Goal: Information Seeking & Learning: Find specific page/section

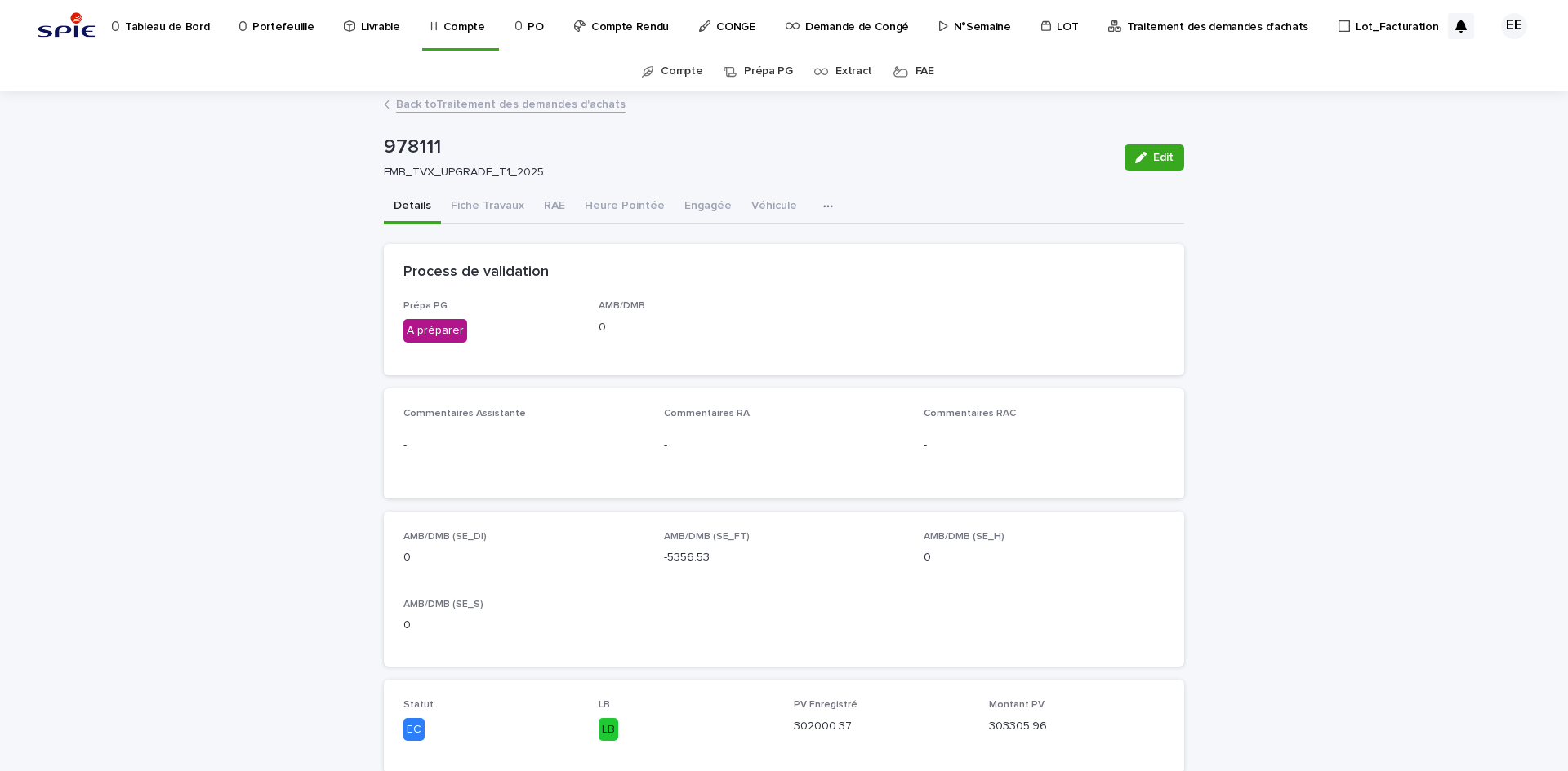
click at [287, 31] on p "Portefeuille" at bounding box center [283, 17] width 62 height 35
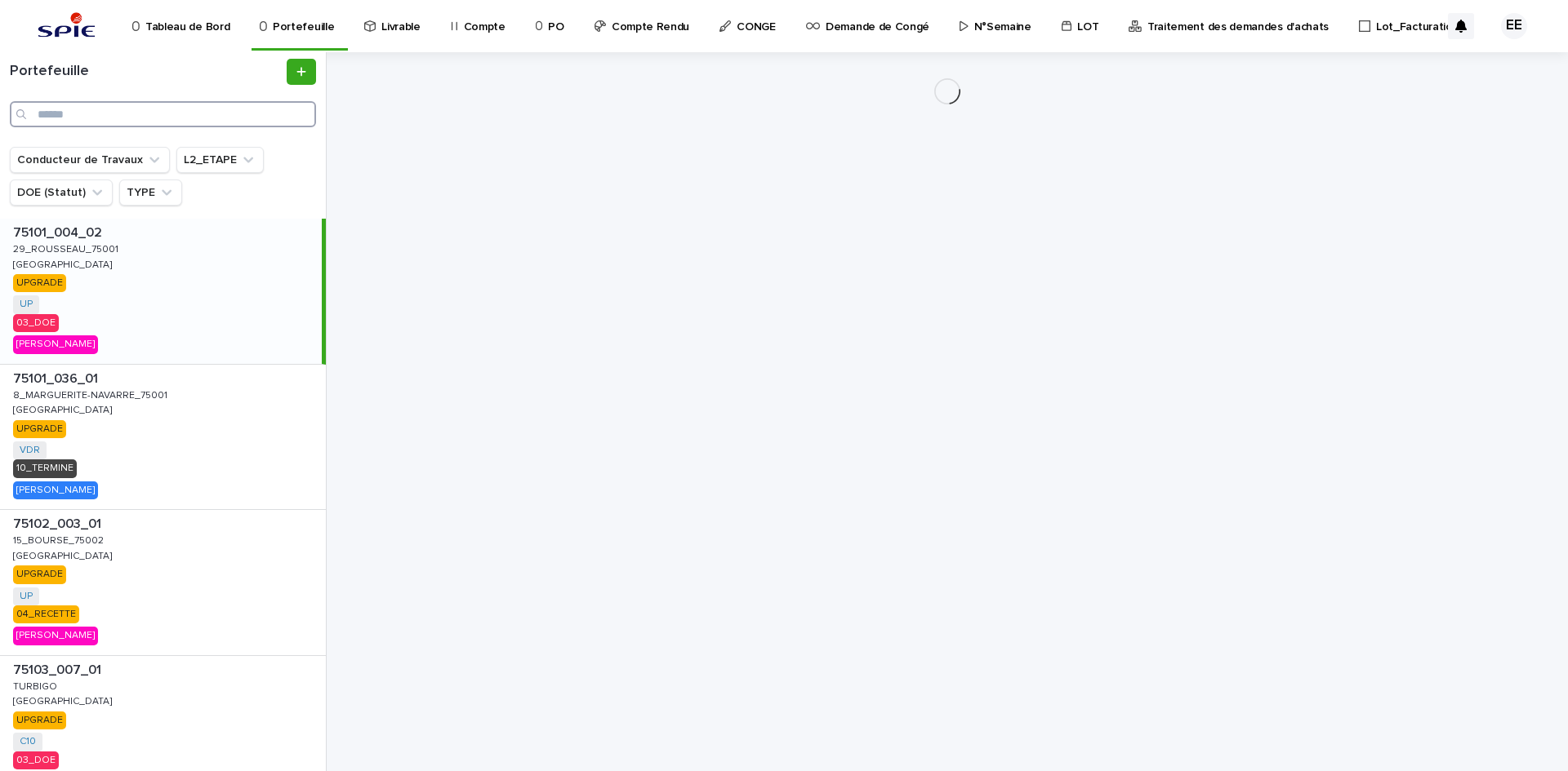
click at [81, 114] on input "Search" at bounding box center [163, 114] width 307 height 26
paste input "**********"
click at [87, 113] on input "**********" at bounding box center [163, 114] width 307 height 26
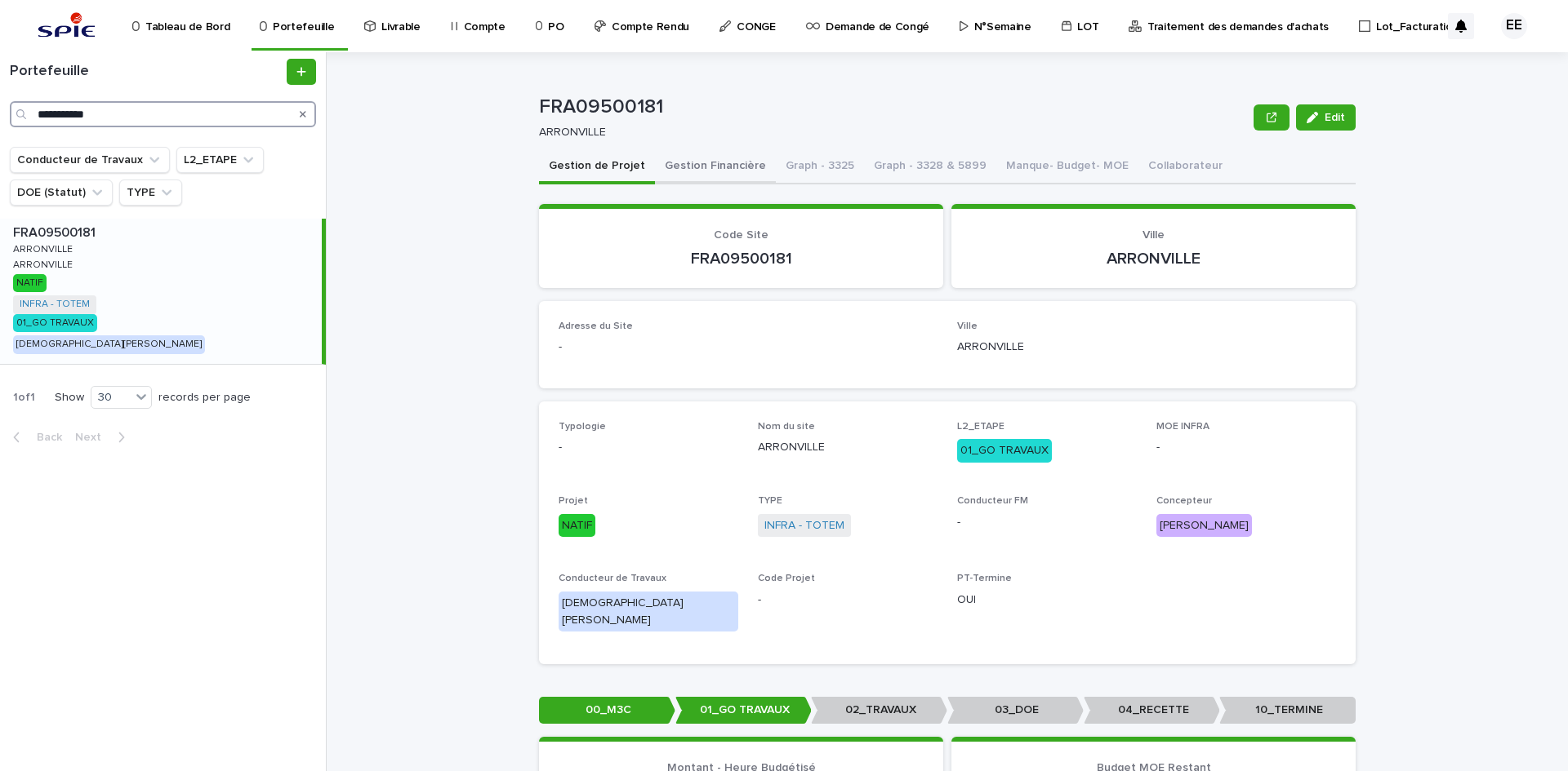
type input "**********"
click at [694, 175] on button "Gestion Financière" at bounding box center [715, 167] width 121 height 35
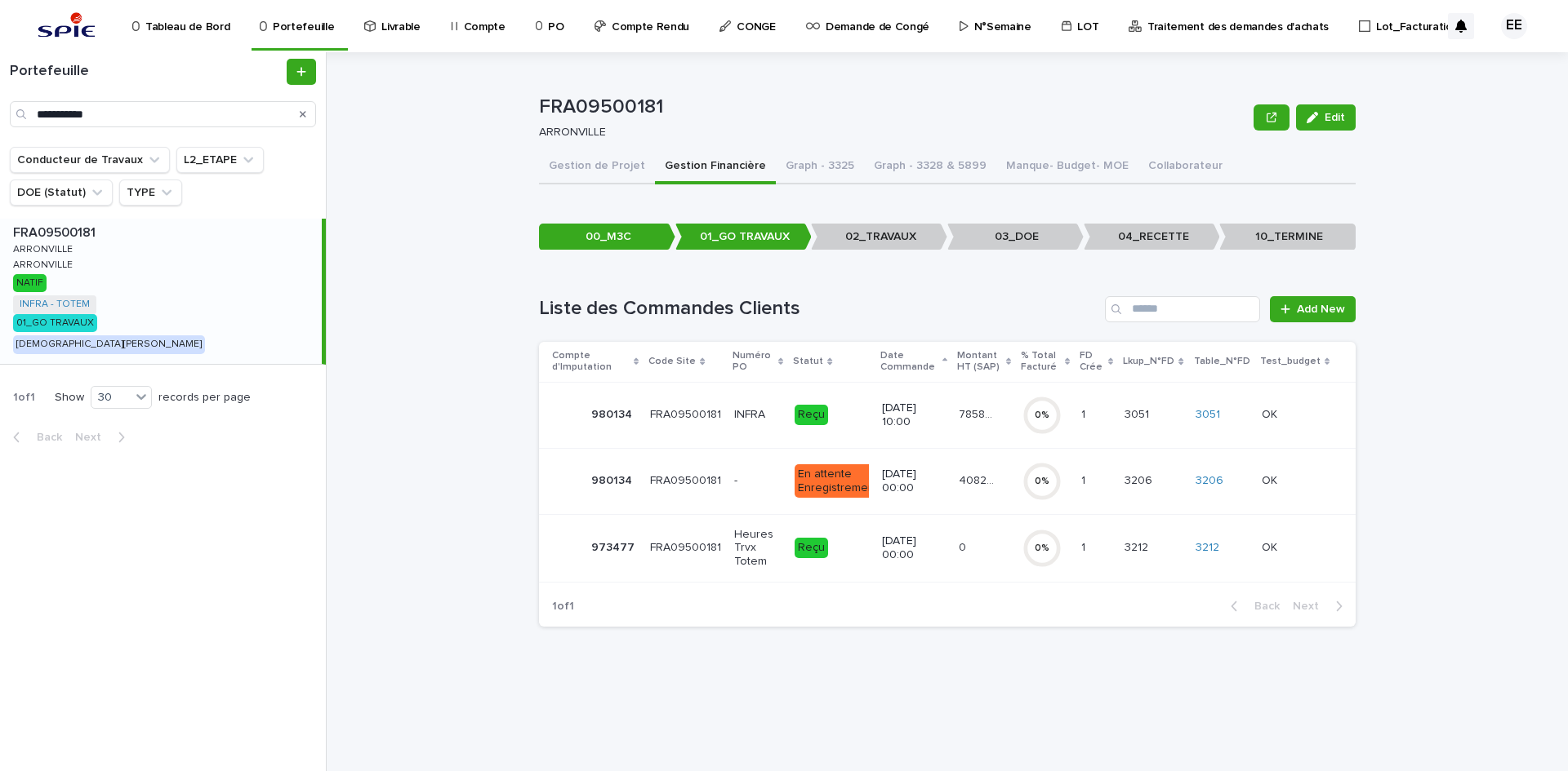
click at [981, 478] on p "4082.05" at bounding box center [979, 479] width 40 height 17
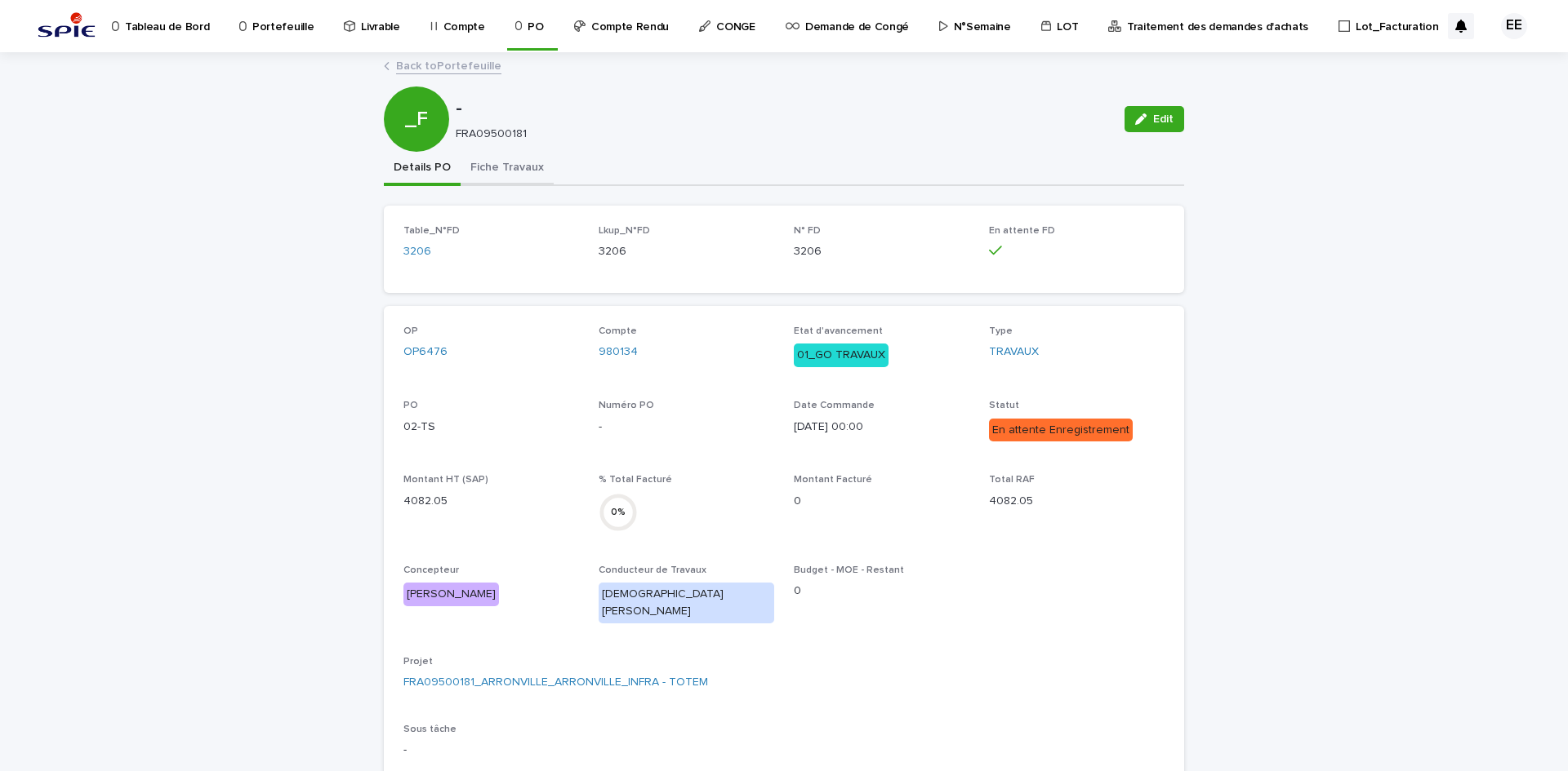
click at [485, 169] on button "Fiche Travaux" at bounding box center [508, 168] width 94 height 35
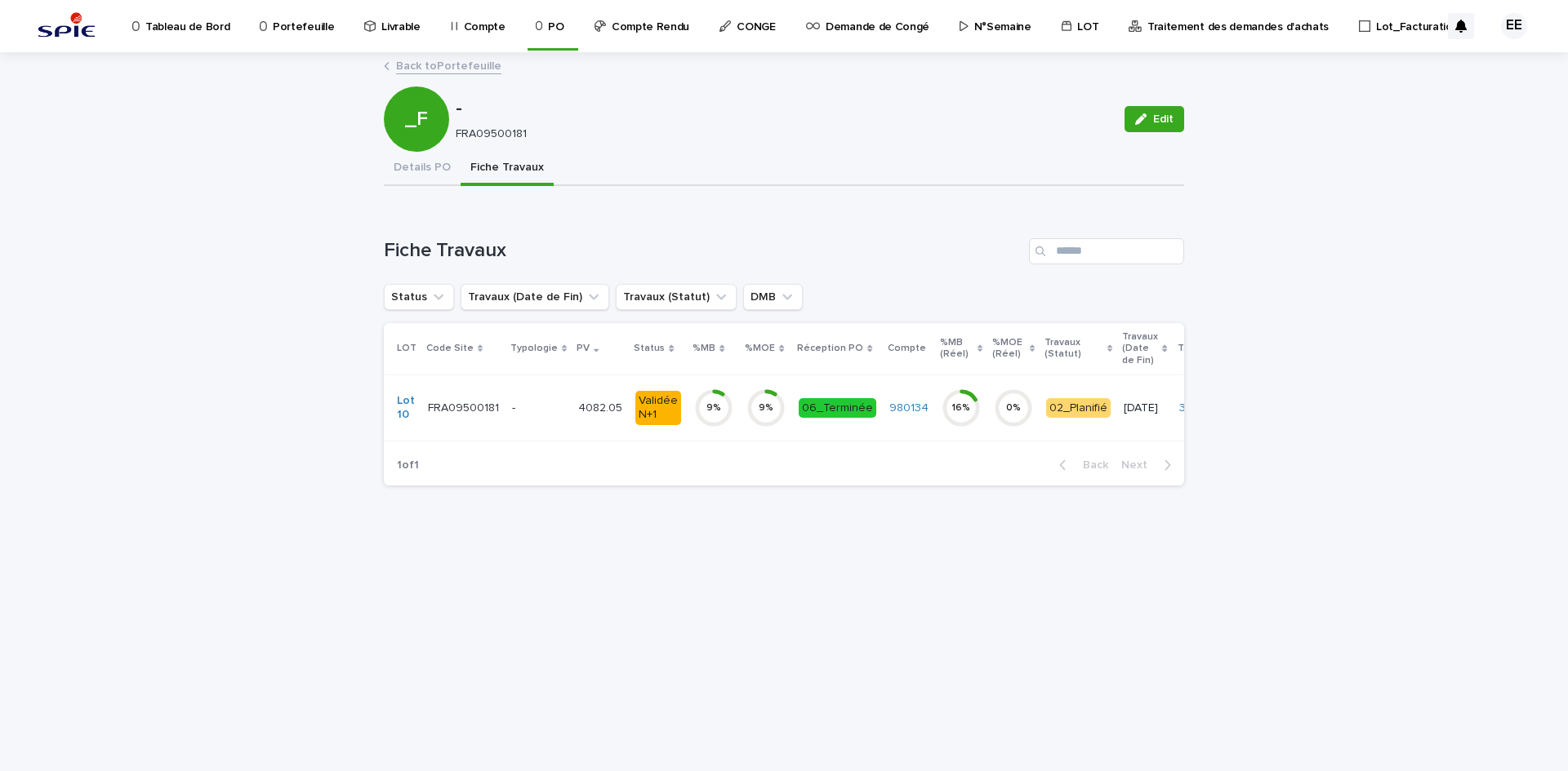
click at [574, 428] on td "4082.05 4082.05" at bounding box center [599, 407] width 57 height 66
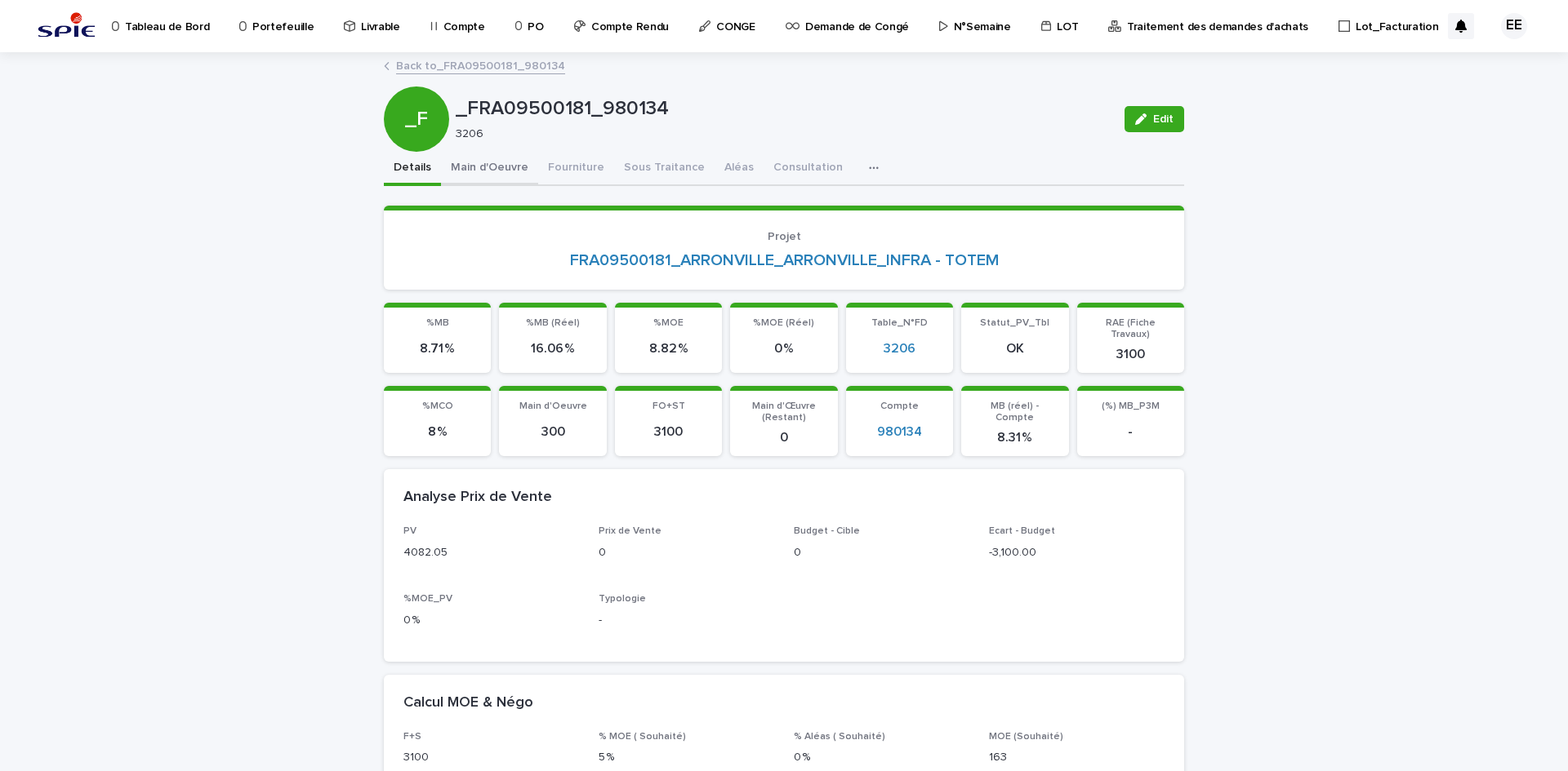
click at [489, 160] on button "Main d'Oeuvre" at bounding box center [490, 168] width 97 height 35
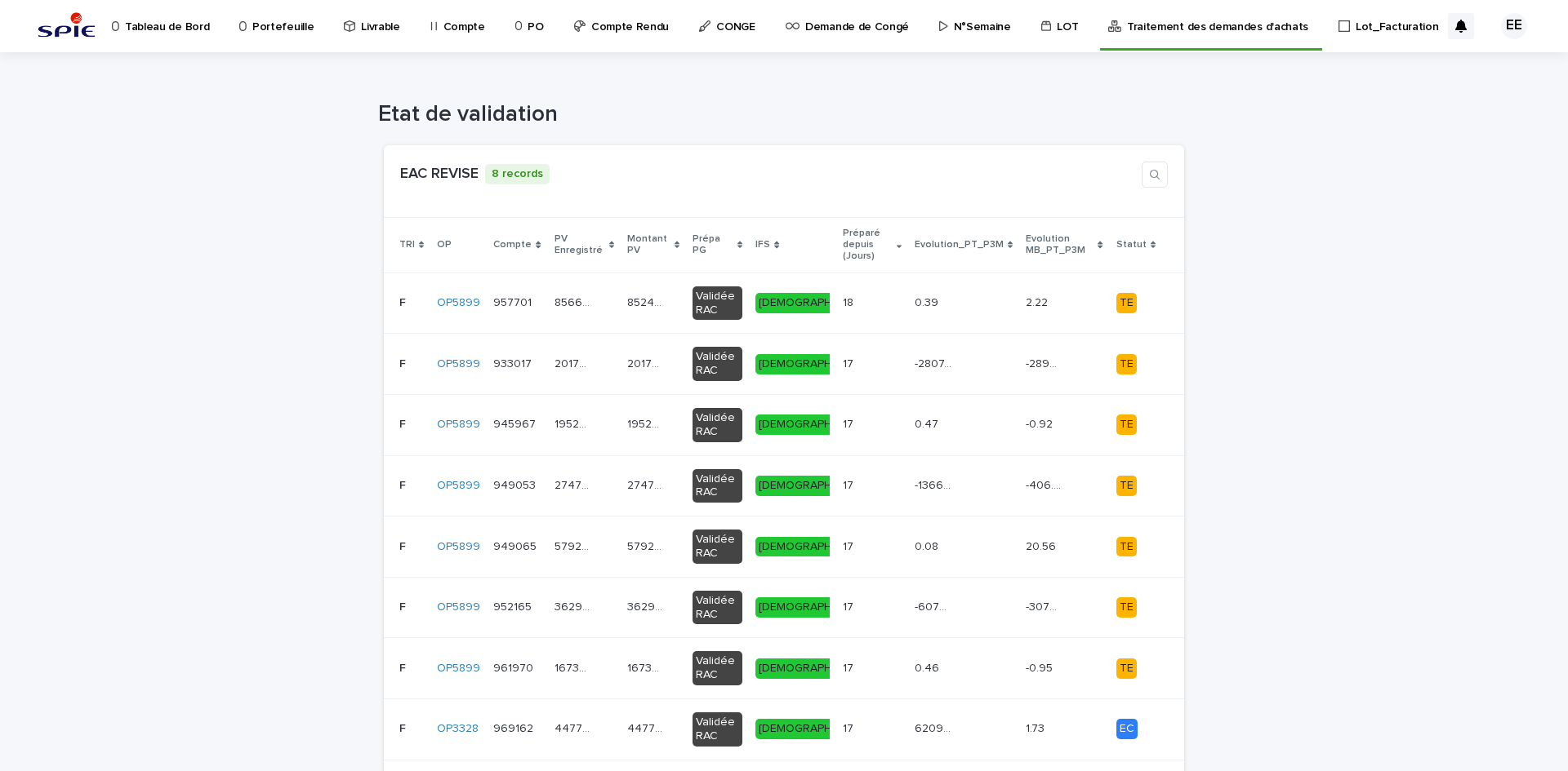
click at [295, 32] on p "Portefeuille" at bounding box center [283, 17] width 62 height 35
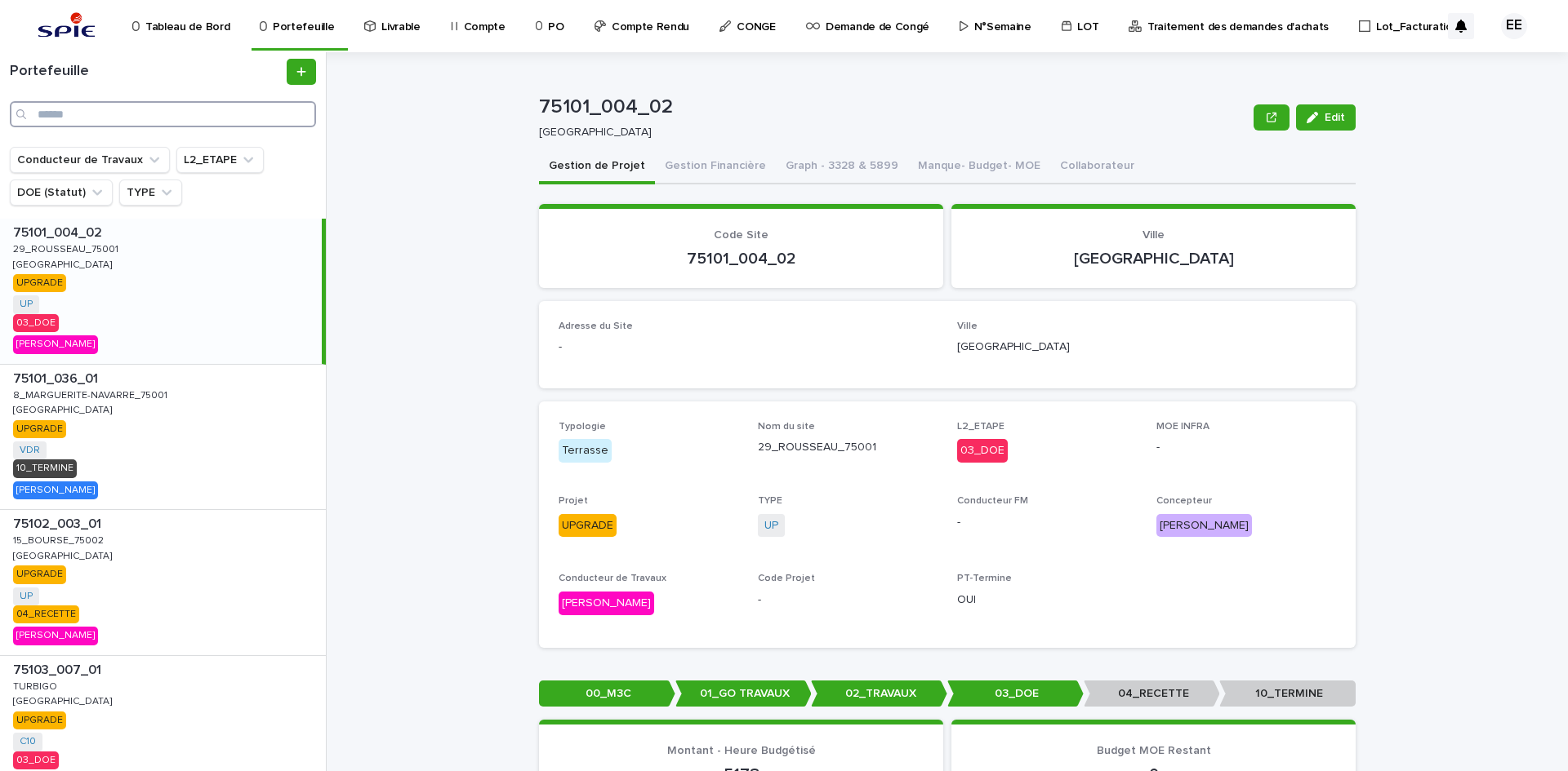
click at [161, 113] on input "Search" at bounding box center [163, 114] width 307 height 26
paste input "**********"
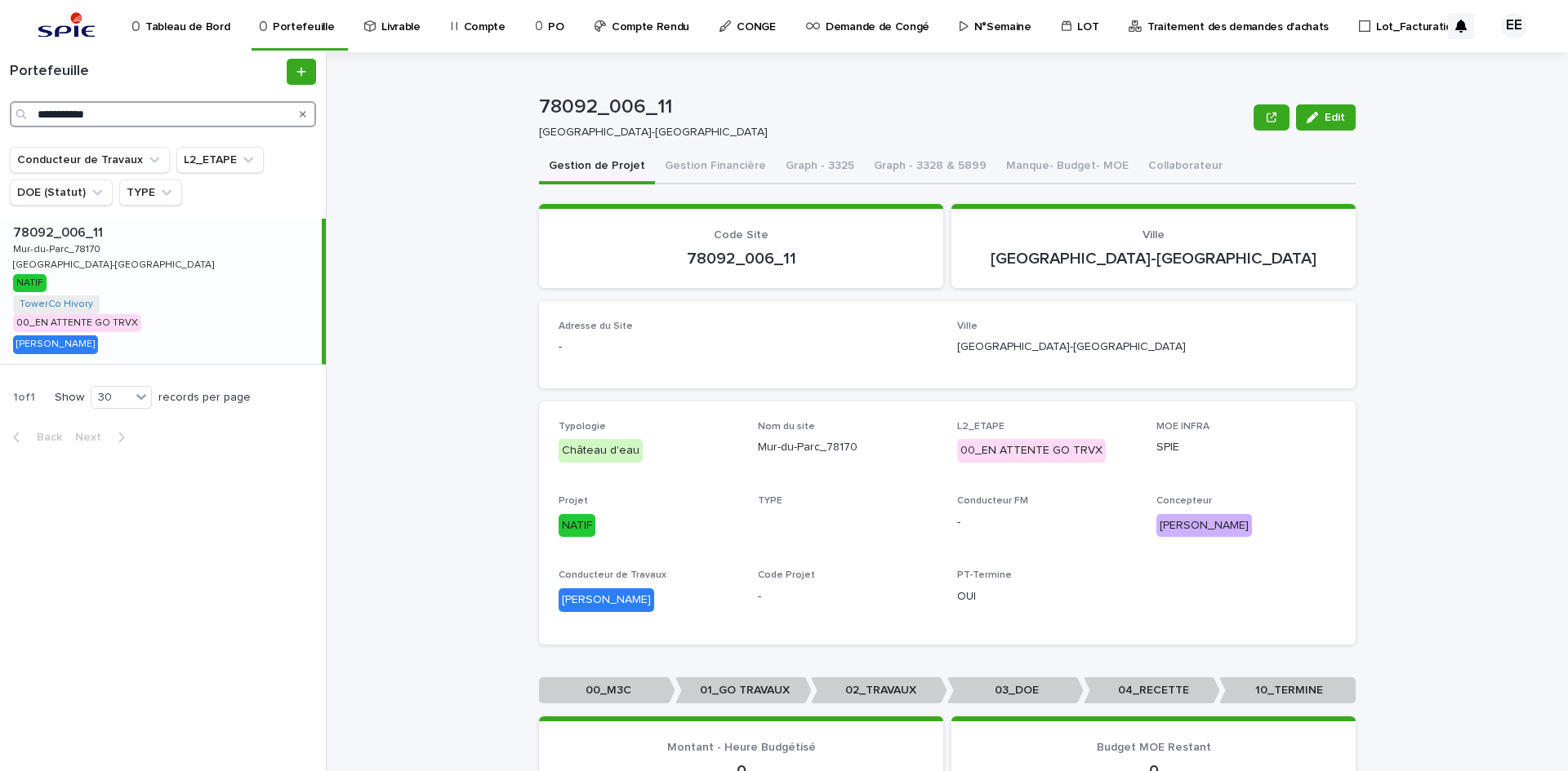
type input "**********"
click at [249, 250] on div "78092_006_11 78092_006_11 [GEOGRAPHIC_DATA] [GEOGRAPHIC_DATA] [GEOGRAPHIC_DATA]…" at bounding box center [161, 291] width 322 height 145
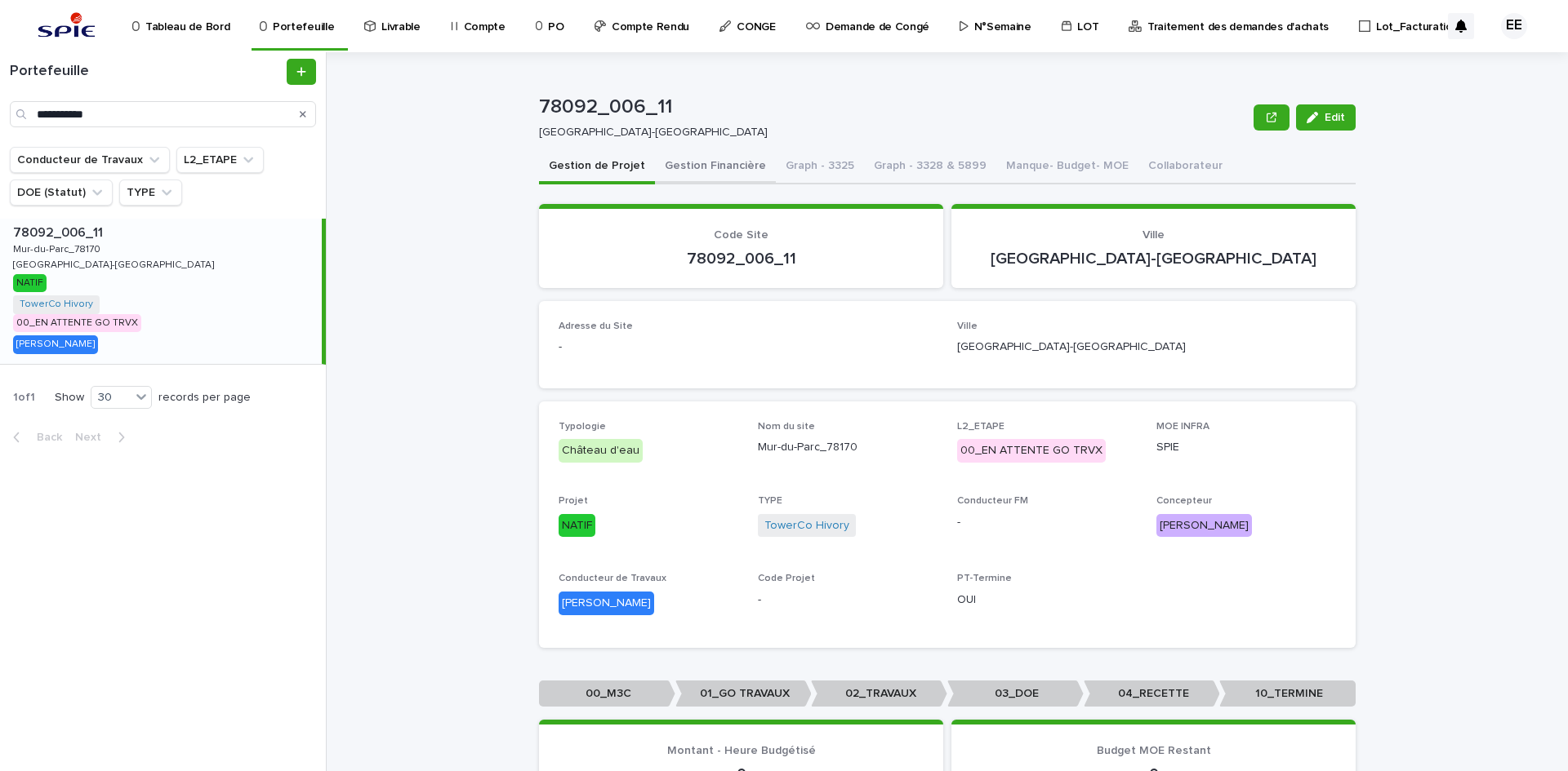
click at [694, 175] on button "Gestion Financière" at bounding box center [715, 167] width 121 height 35
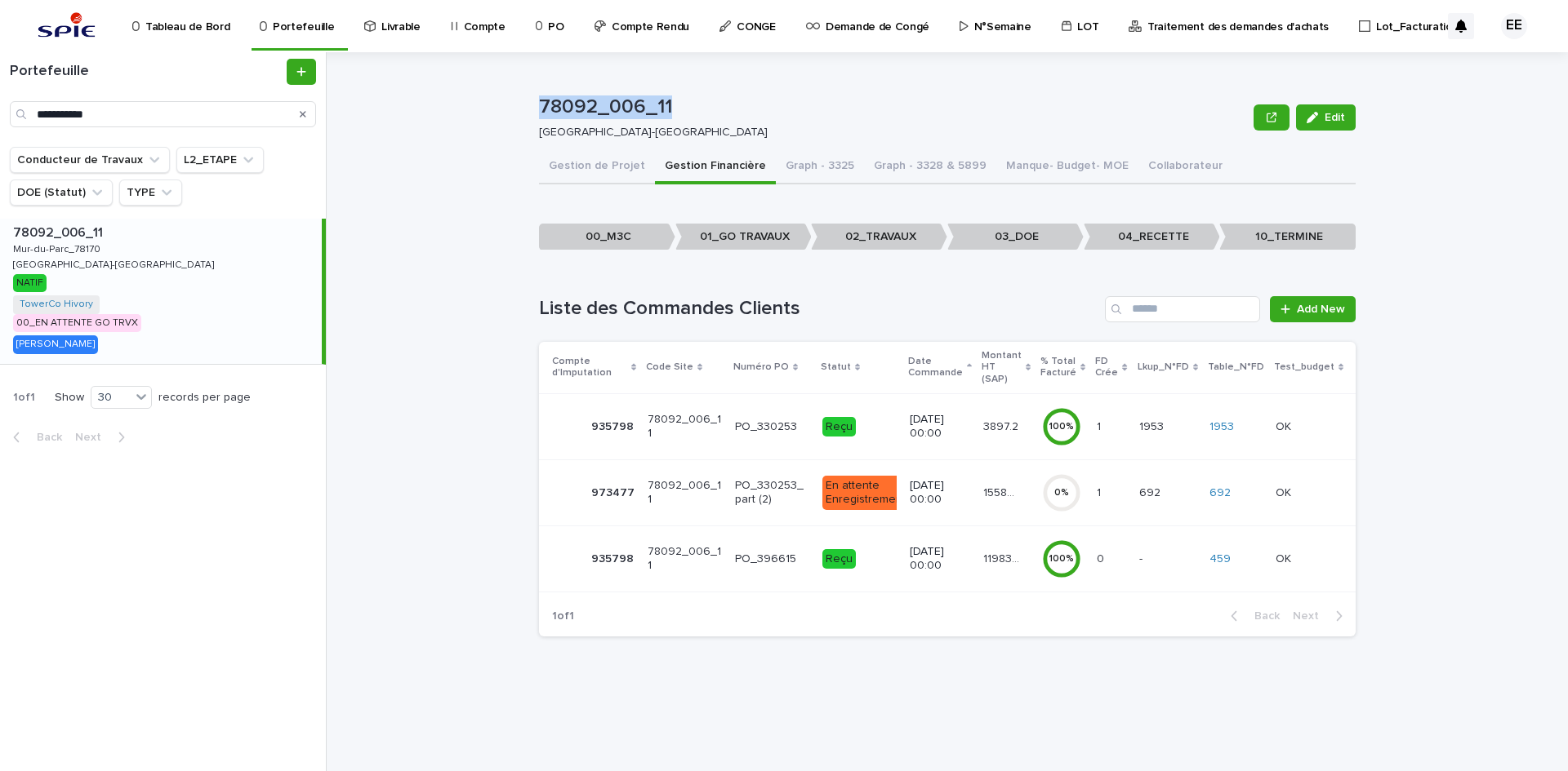
drag, startPoint x: 676, startPoint y: 107, endPoint x: 533, endPoint y: 101, distance: 143.1
click at [533, 101] on div "78092_006_11 Edit 78092_006_11 [GEOGRAPHIC_DATA]-Saint-Cloud Edit Sorry, there …" at bounding box center [957, 412] width 1222 height 720
copy p "78092_006_11"
click at [1001, 550] on p "11983.72" at bounding box center [1003, 558] width 40 height 17
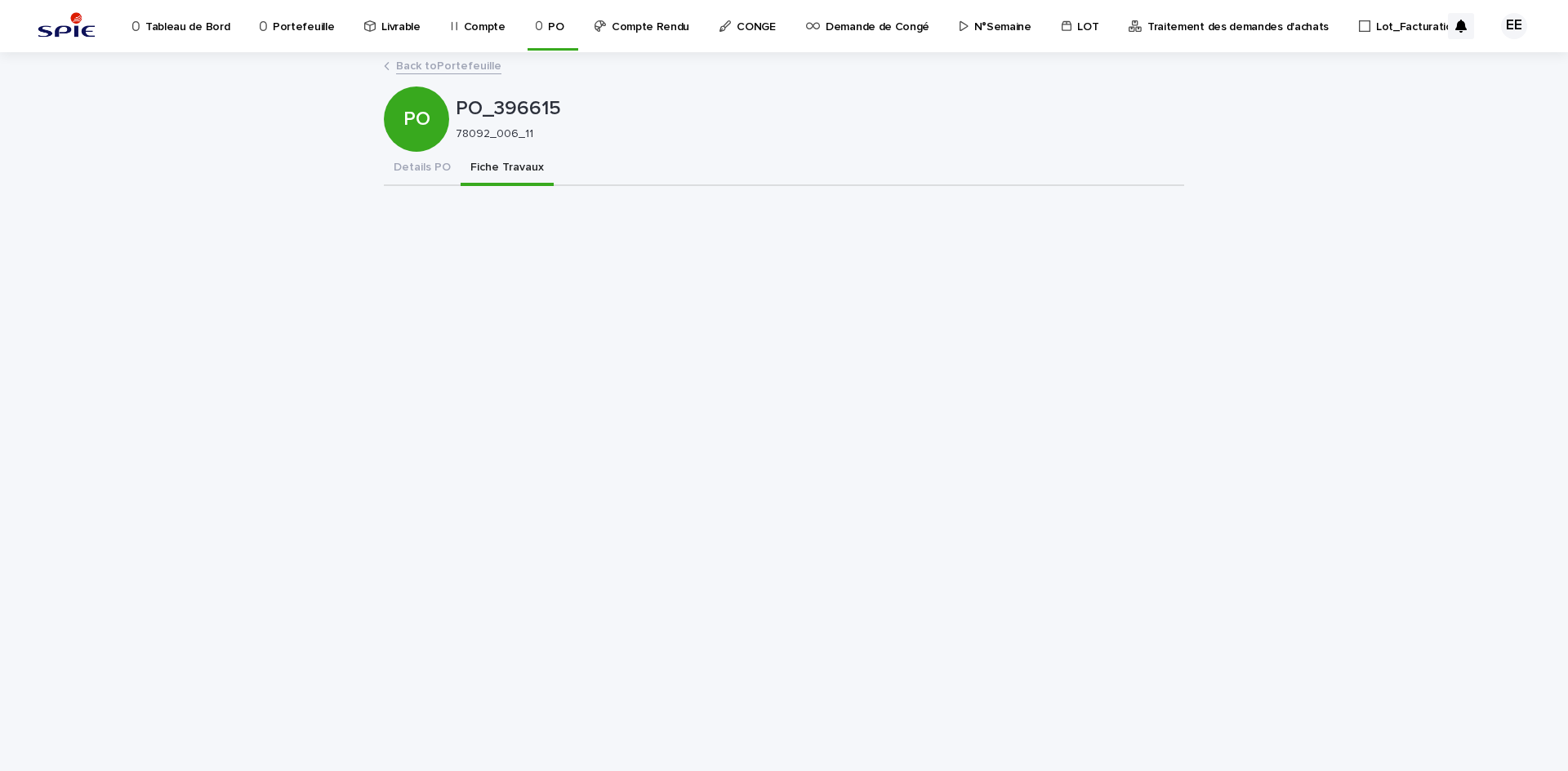
click at [500, 167] on button "Fiche Travaux" at bounding box center [508, 168] width 94 height 35
click at [428, 176] on button "Details PO" at bounding box center [423, 168] width 77 height 35
click at [486, 164] on button "Fiche Travaux" at bounding box center [508, 168] width 94 height 35
click at [472, 68] on link "Back to Portefeuille" at bounding box center [449, 64] width 106 height 19
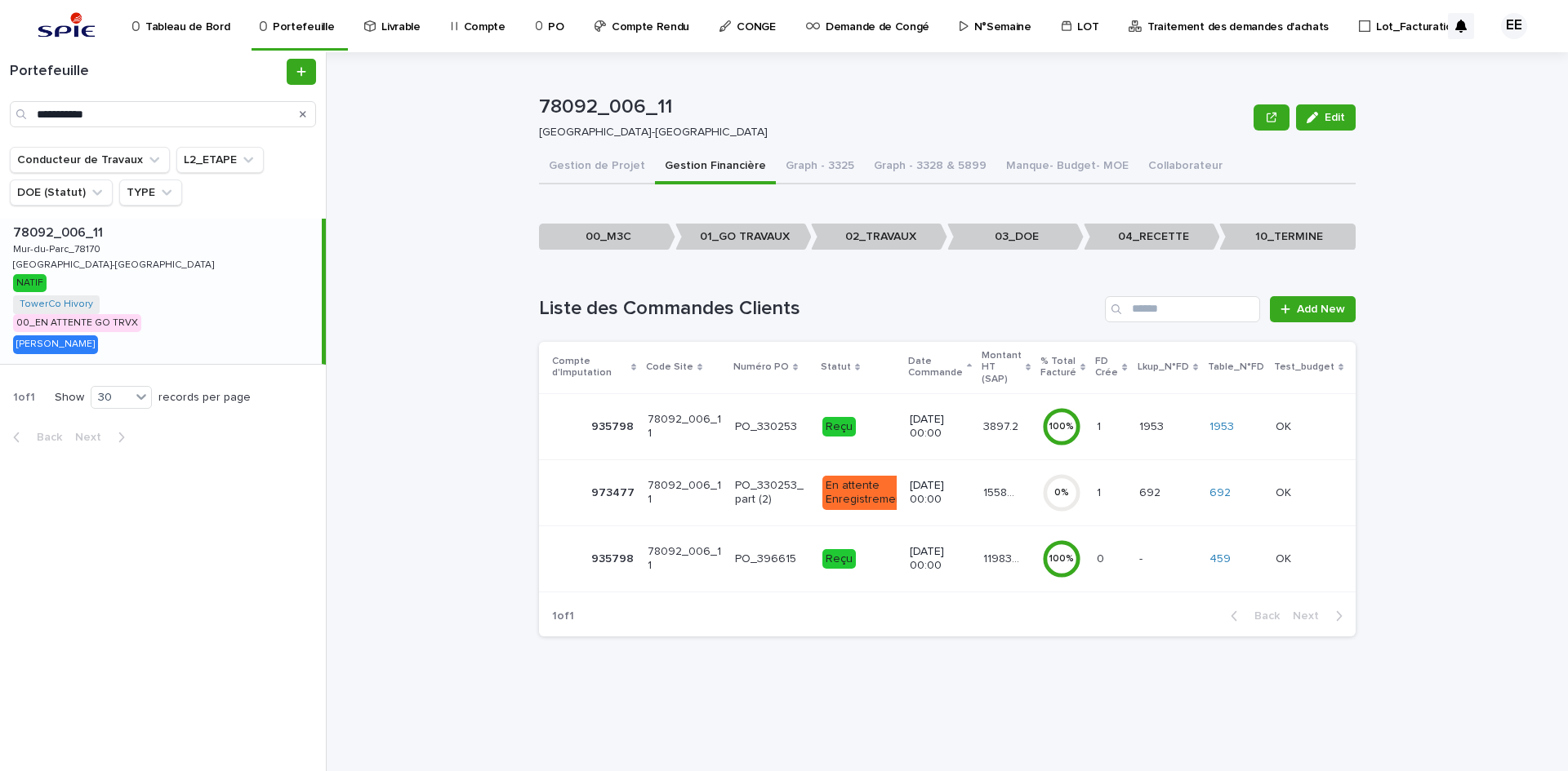
click at [992, 419] on p "3897.2" at bounding box center [1002, 425] width 38 height 17
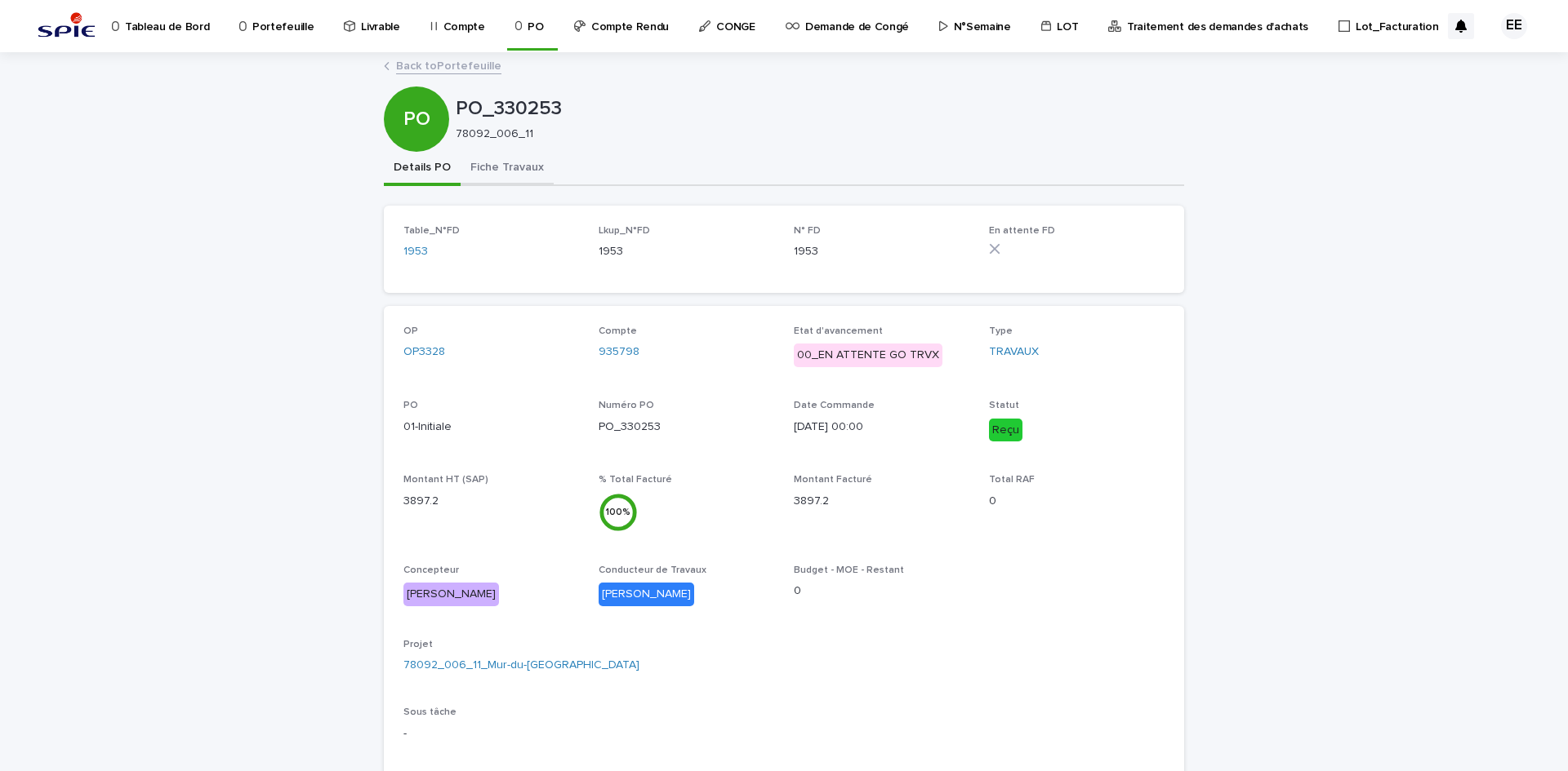
click at [507, 172] on button "Fiche Travaux" at bounding box center [508, 168] width 94 height 35
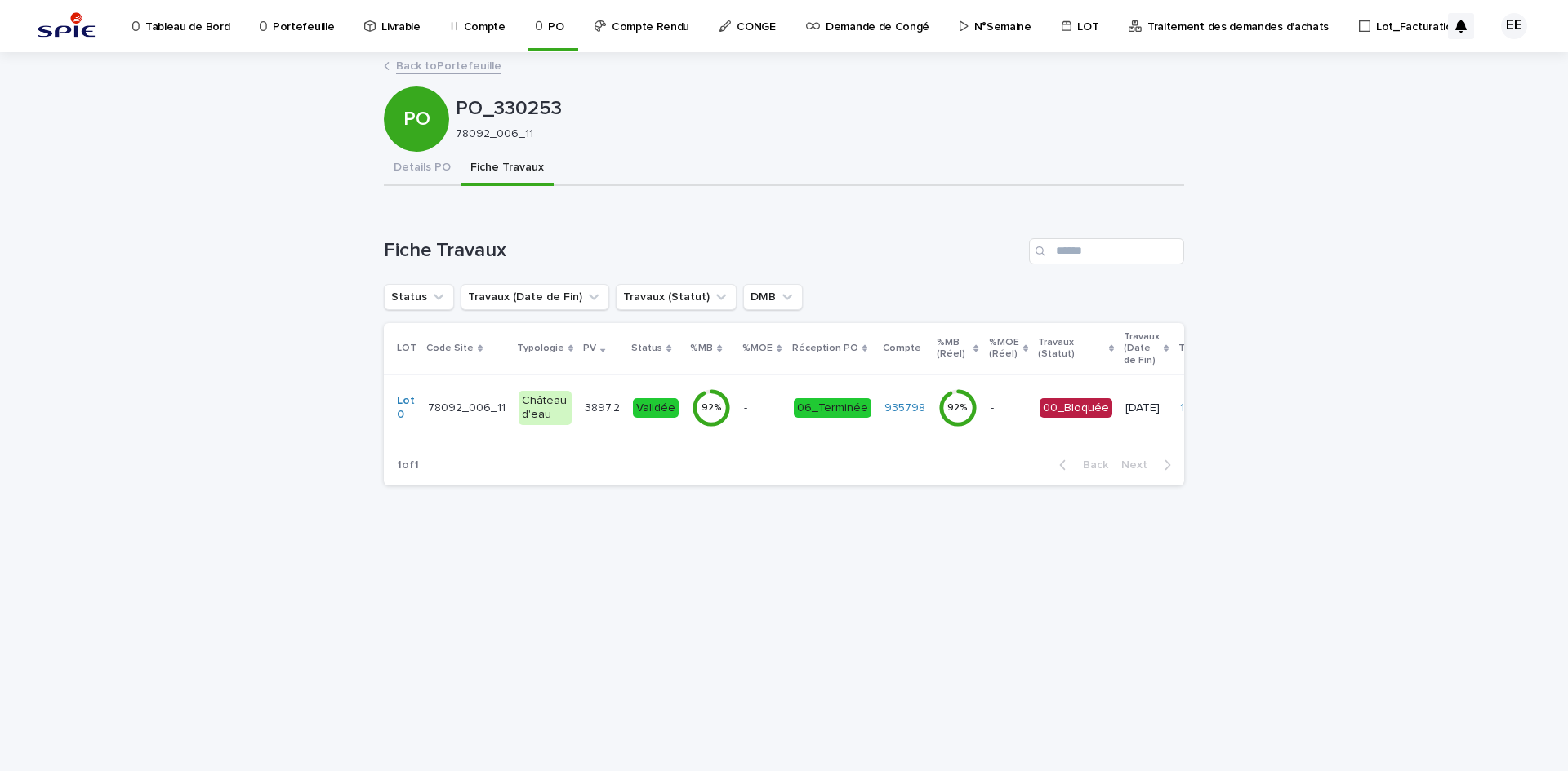
click at [607, 413] on p "3897.2" at bounding box center [603, 407] width 38 height 17
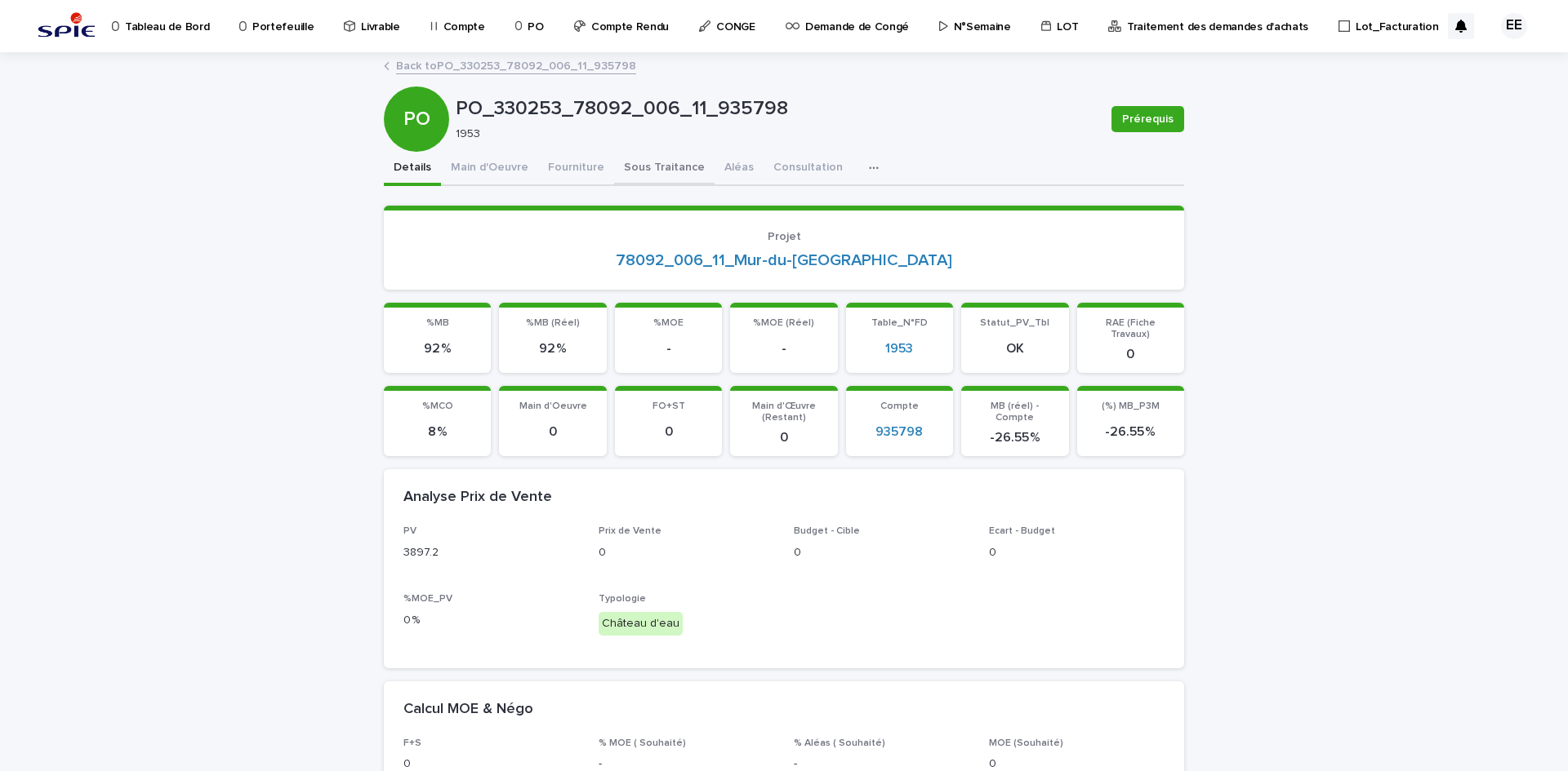
click at [636, 159] on button "Sous Traitance" at bounding box center [664, 168] width 100 height 35
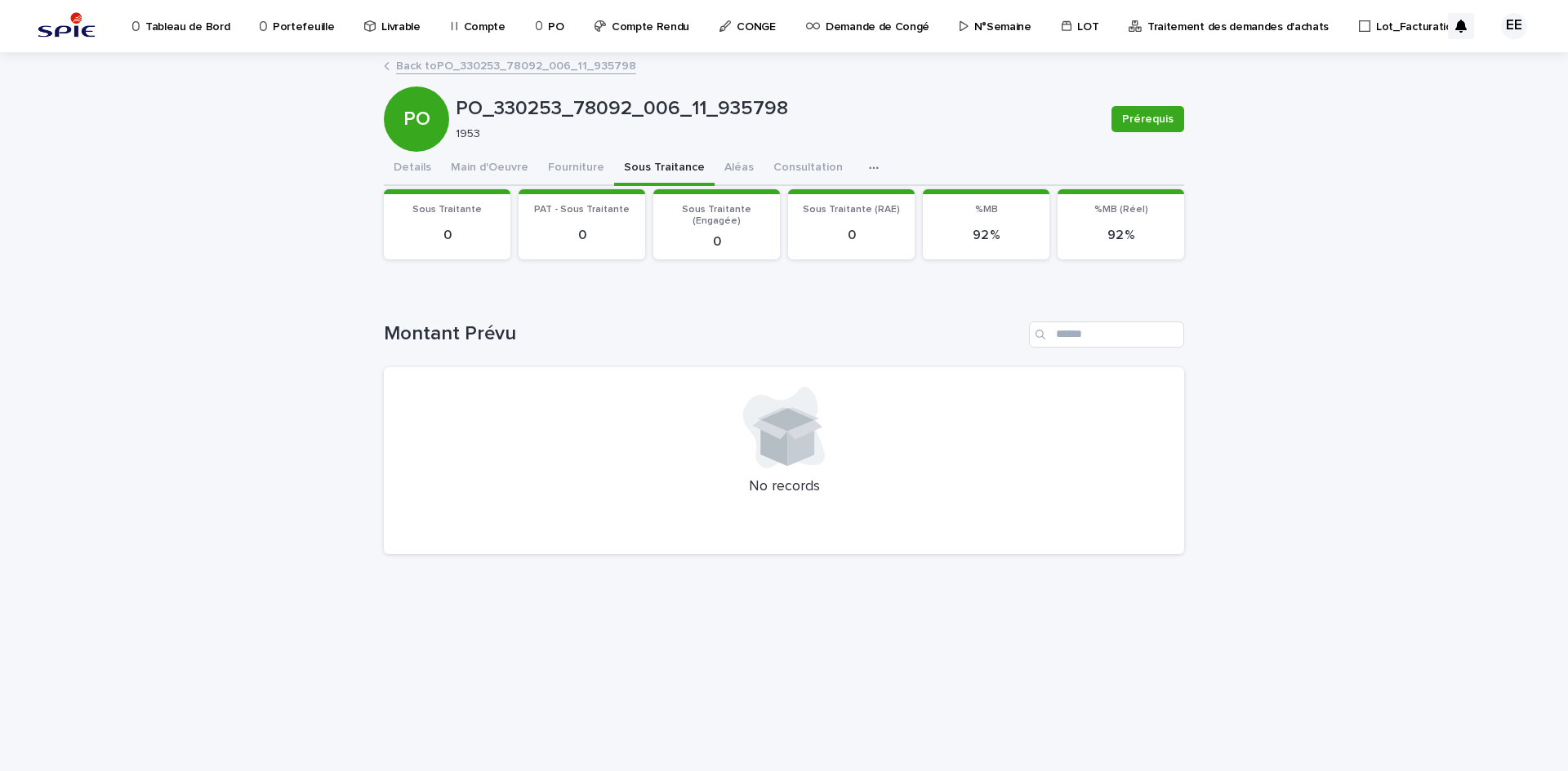
click at [473, 62] on link "Back to PO_330253_78092_006_11_935798" at bounding box center [516, 64] width 240 height 19
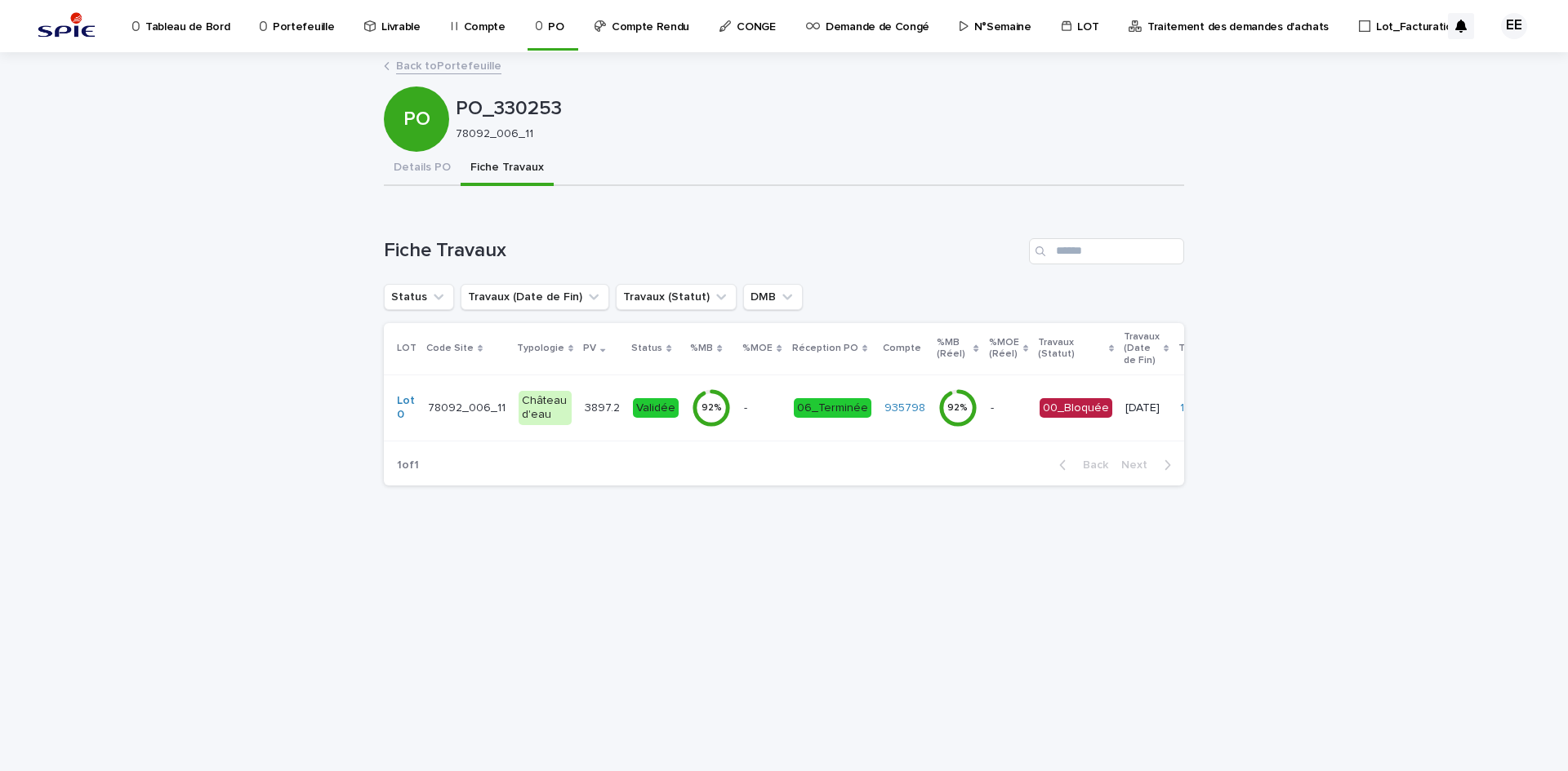
click at [435, 64] on link "Back to Portefeuille" at bounding box center [449, 64] width 106 height 19
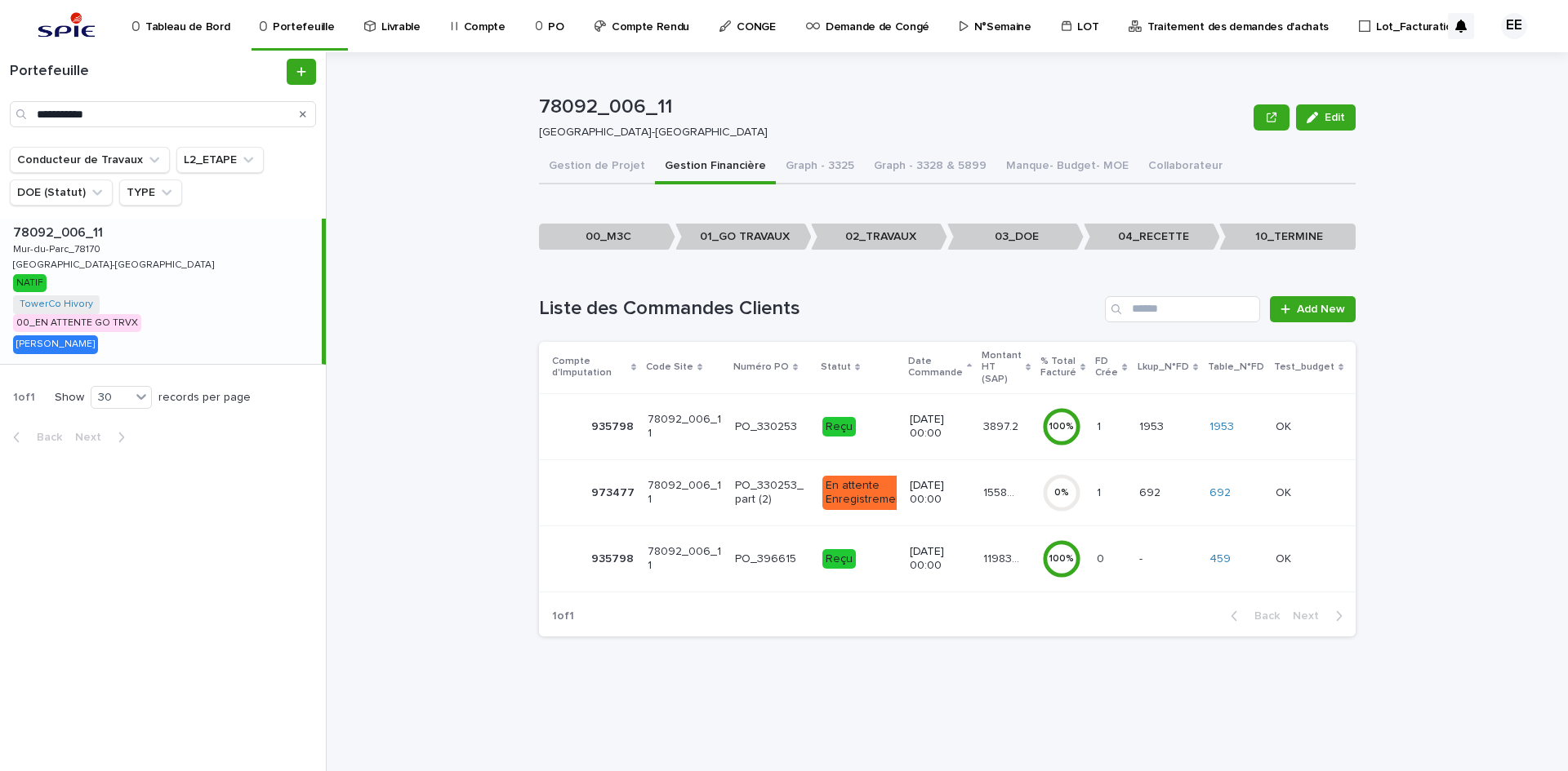
click at [997, 483] on p "15588.82" at bounding box center [1003, 492] width 40 height 17
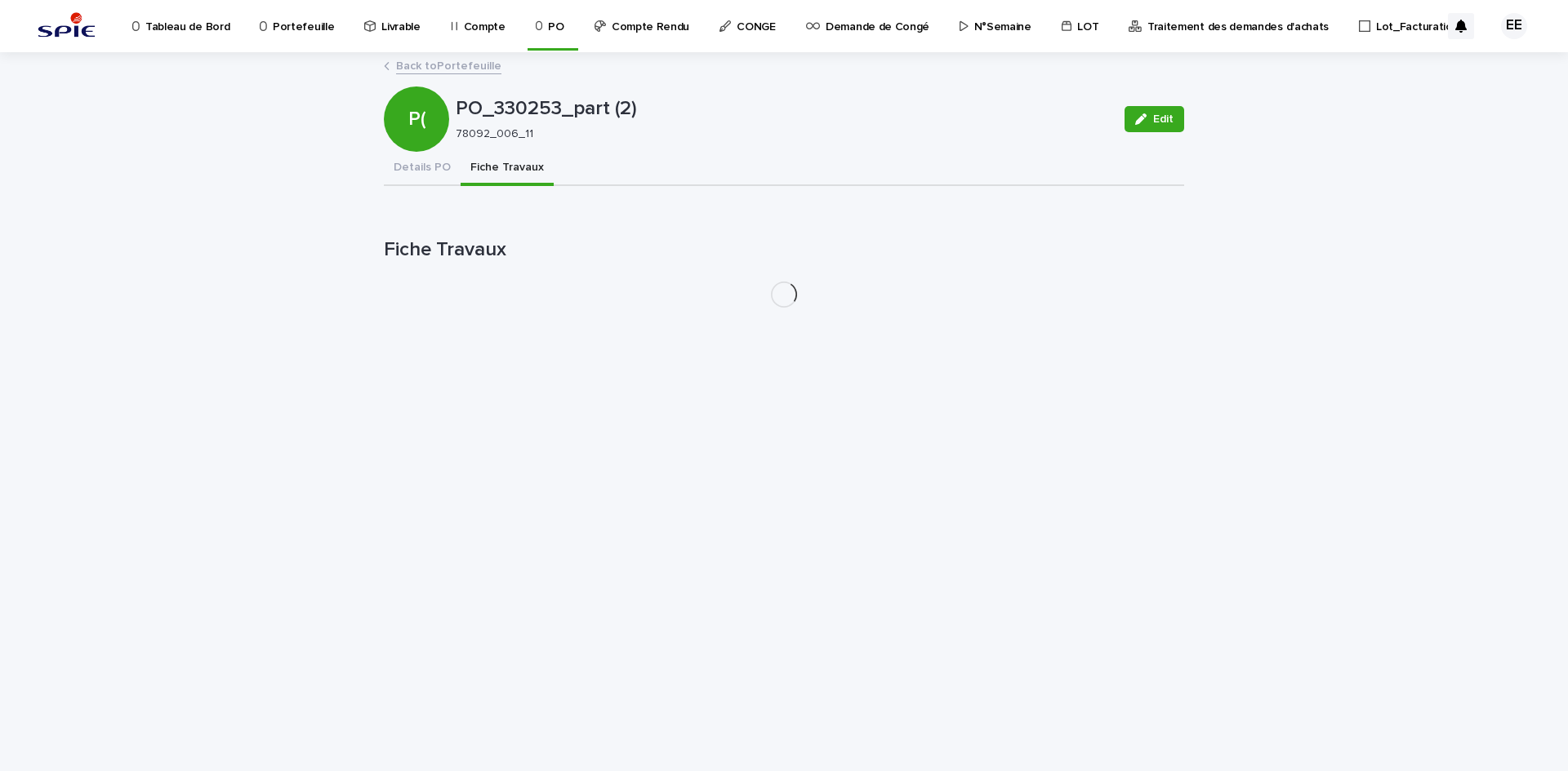
click at [502, 171] on button "Fiche Travaux" at bounding box center [508, 168] width 94 height 35
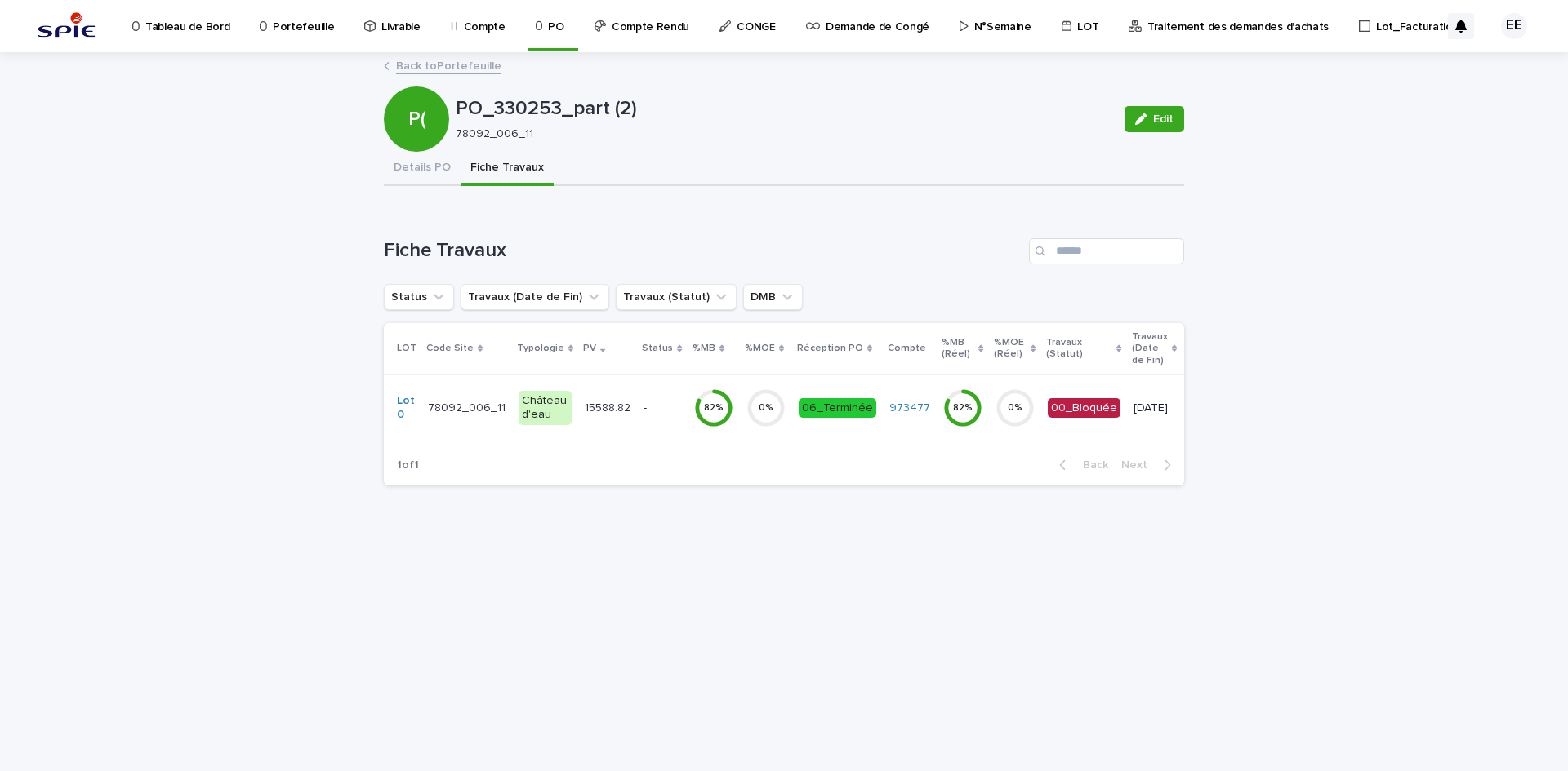
click at [621, 408] on p "15588.82" at bounding box center [609, 407] width 49 height 17
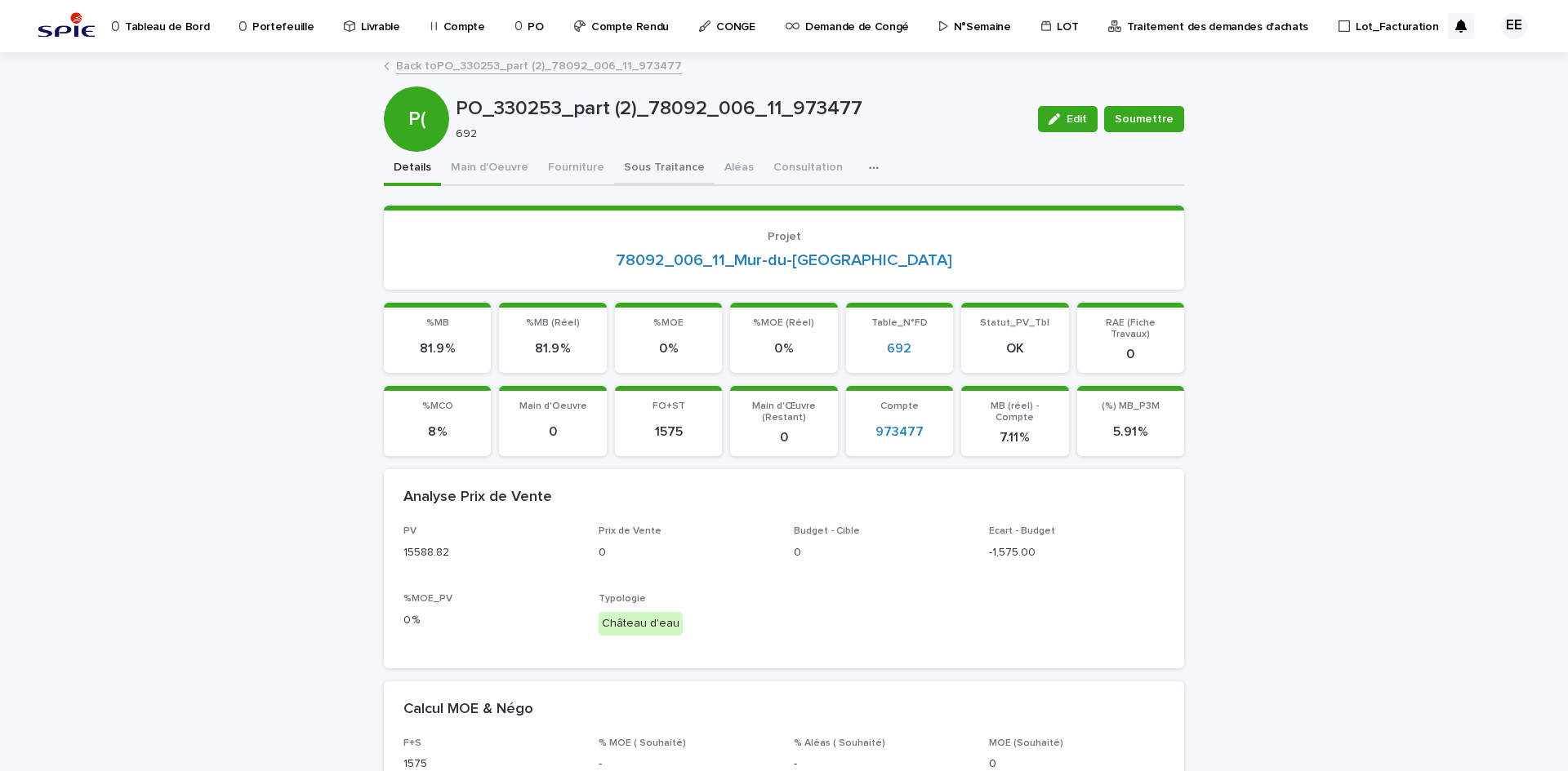
click at [623, 172] on button "Sous Traitance" at bounding box center [664, 168] width 100 height 35
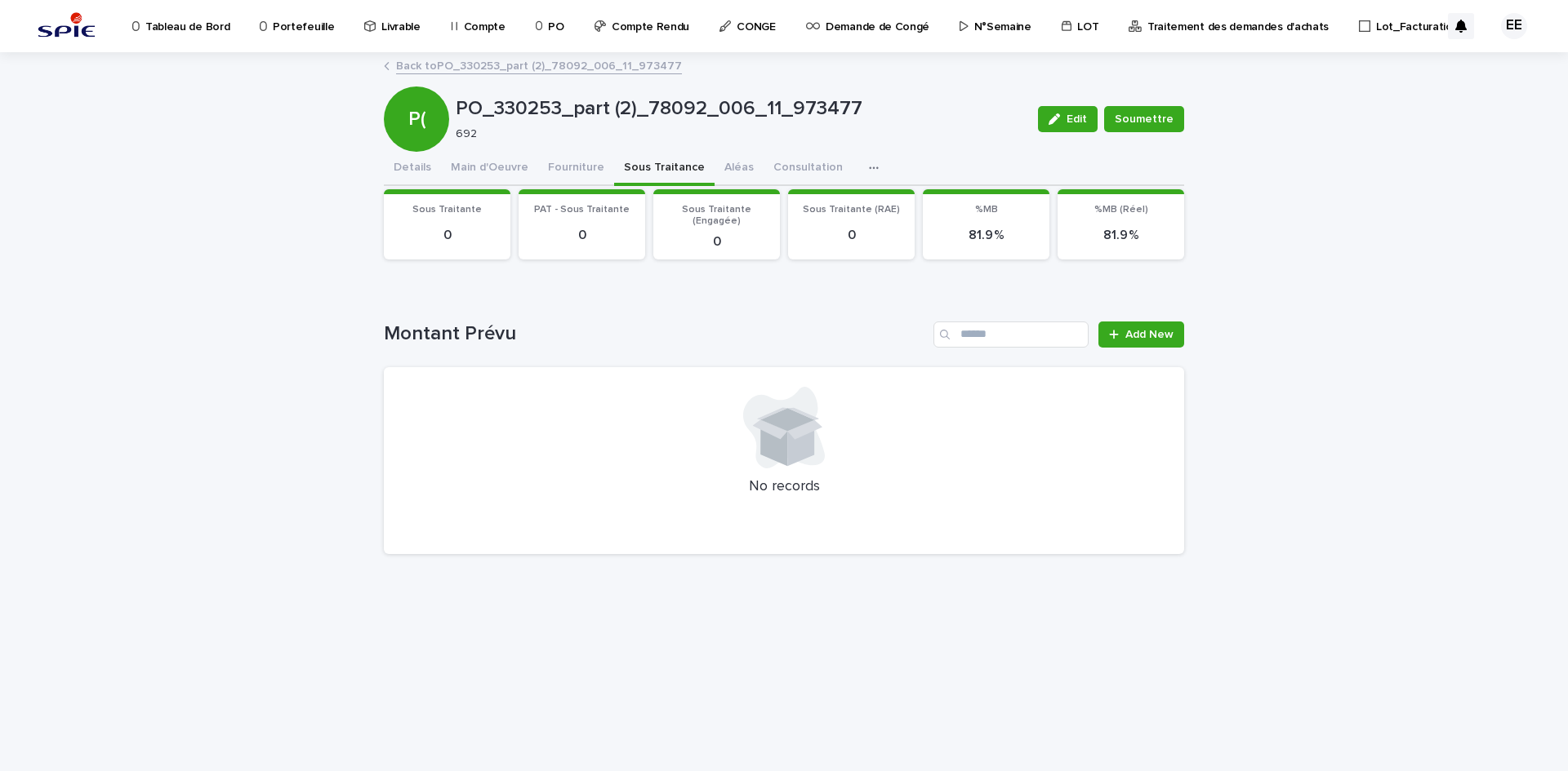
click at [559, 67] on link "Back to PO_330253_part (2)_78092_006_11_973477" at bounding box center [539, 64] width 286 height 19
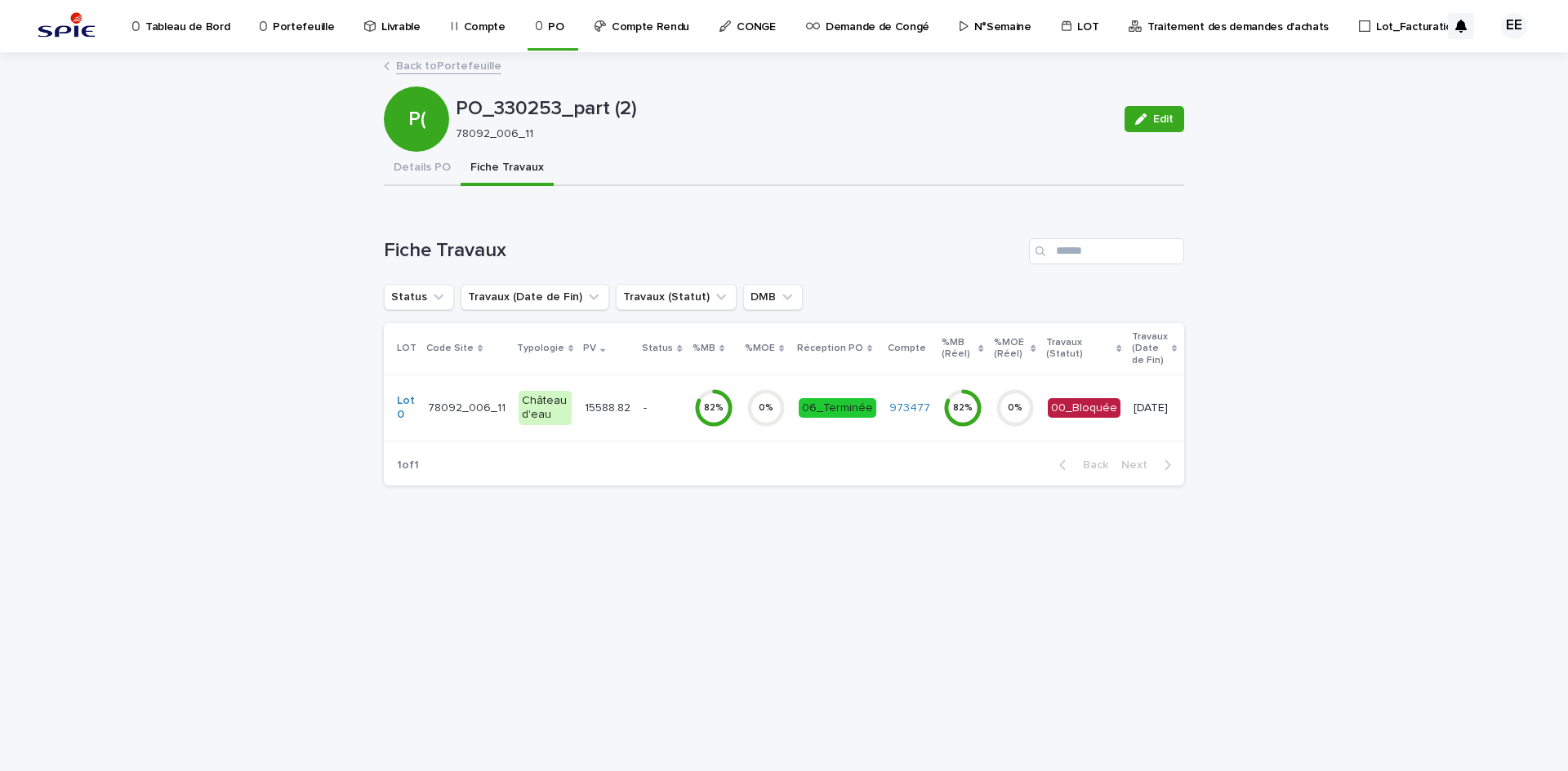
click at [483, 67] on link "Back to Portefeuille" at bounding box center [449, 64] width 106 height 19
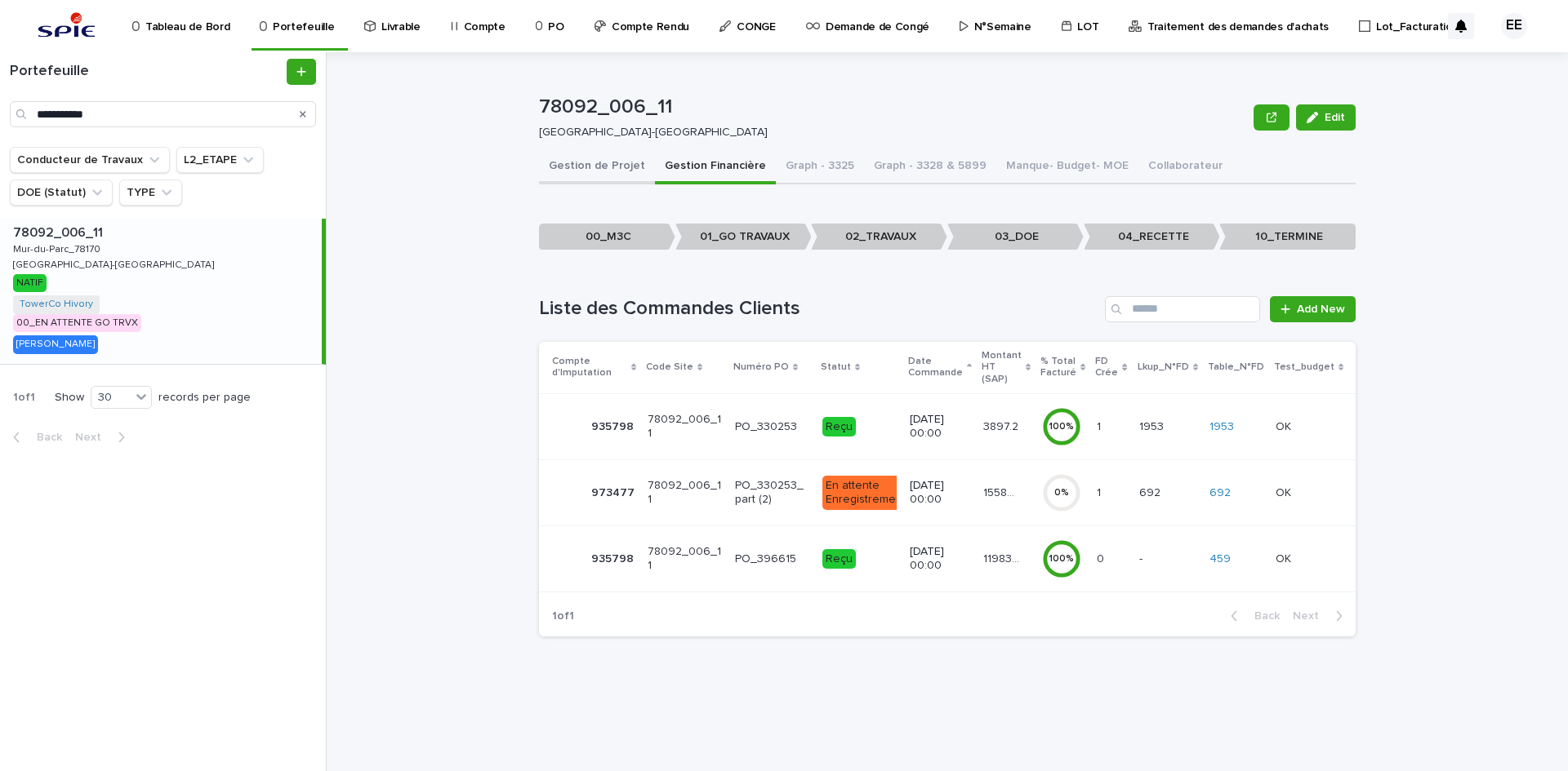
click at [622, 164] on button "Gestion de Projet" at bounding box center [597, 167] width 116 height 35
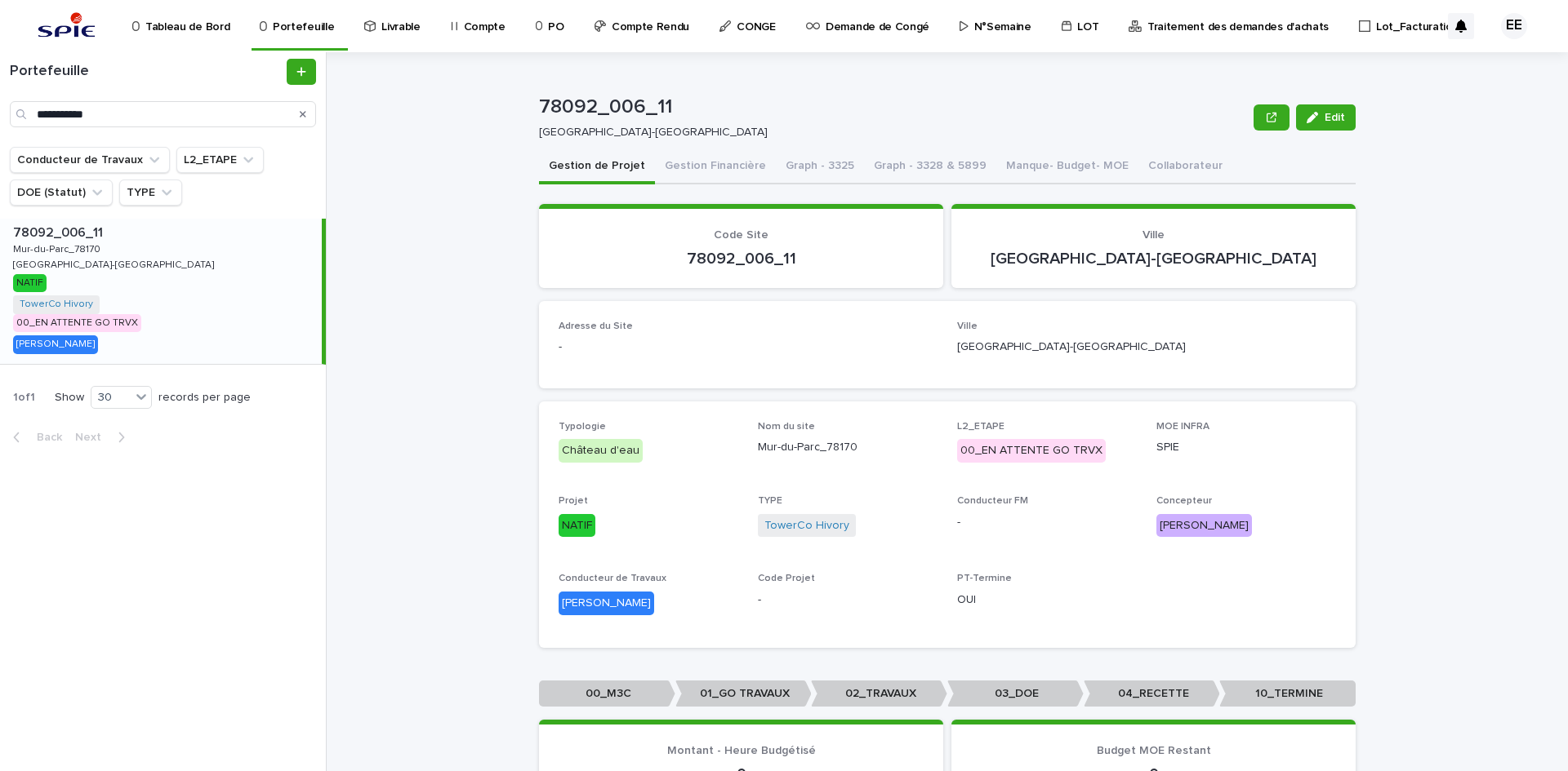
click at [1232, 15] on p "Traitement des demandes d'achats" at bounding box center [1238, 17] width 181 height 35
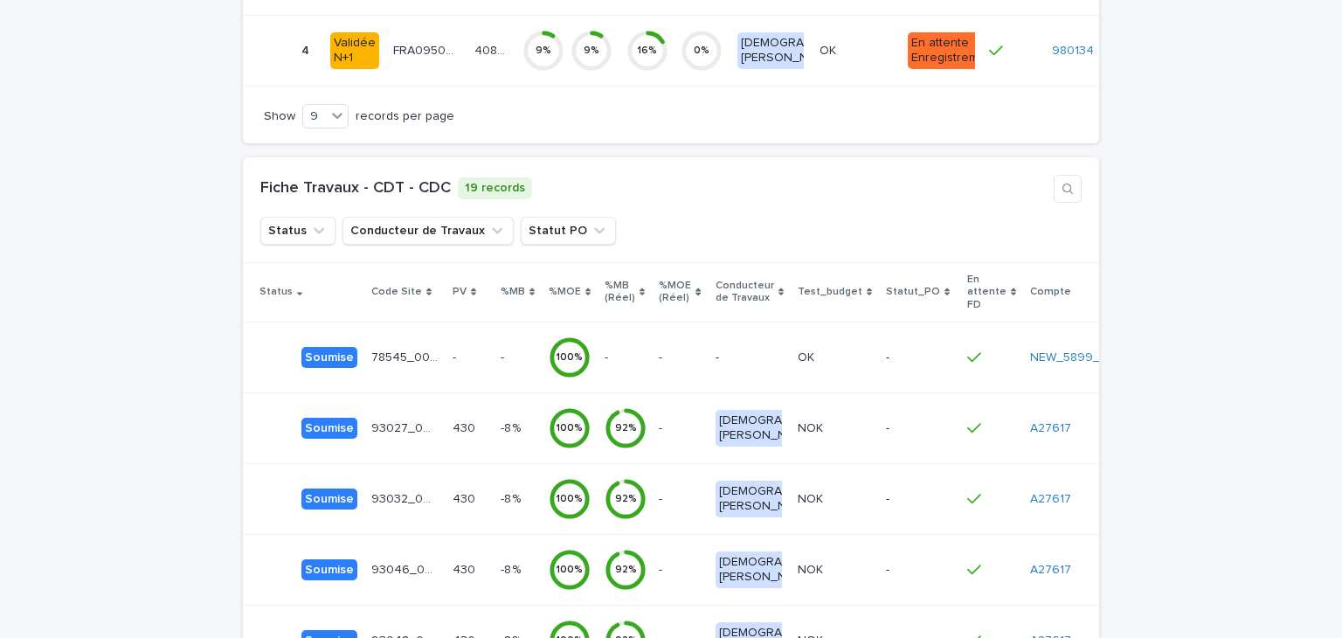
scroll to position [35, 0]
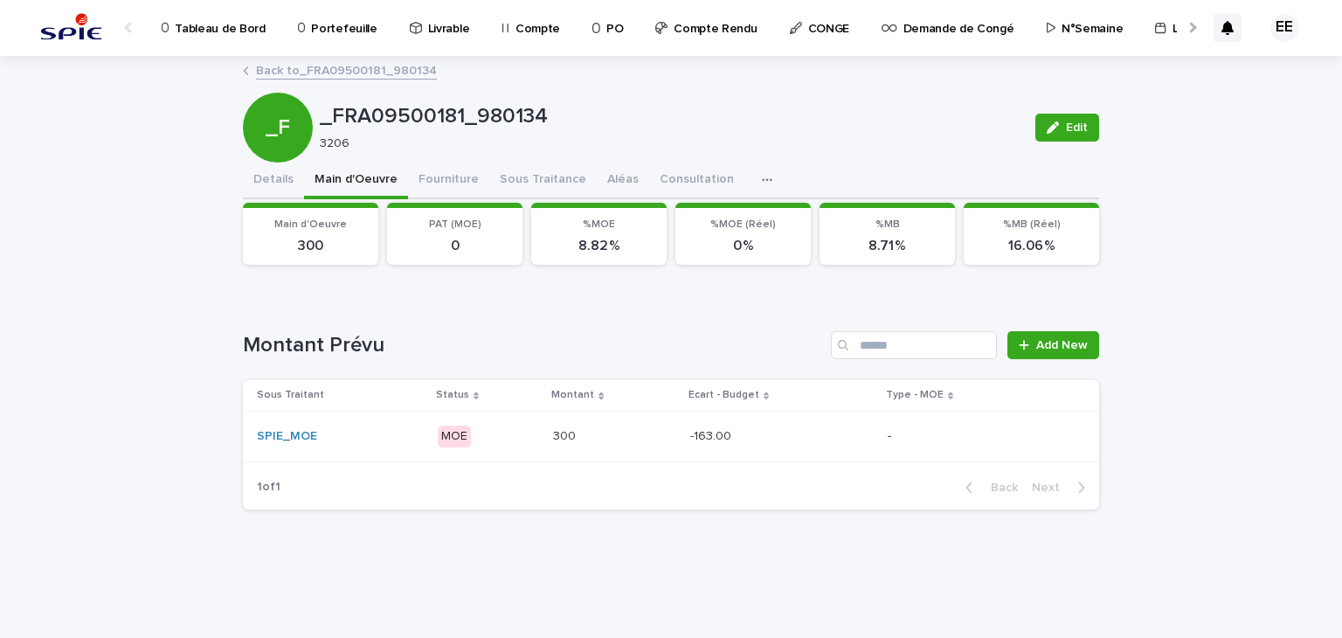
click at [1186, 27] on div at bounding box center [1190, 27] width 11 height 11
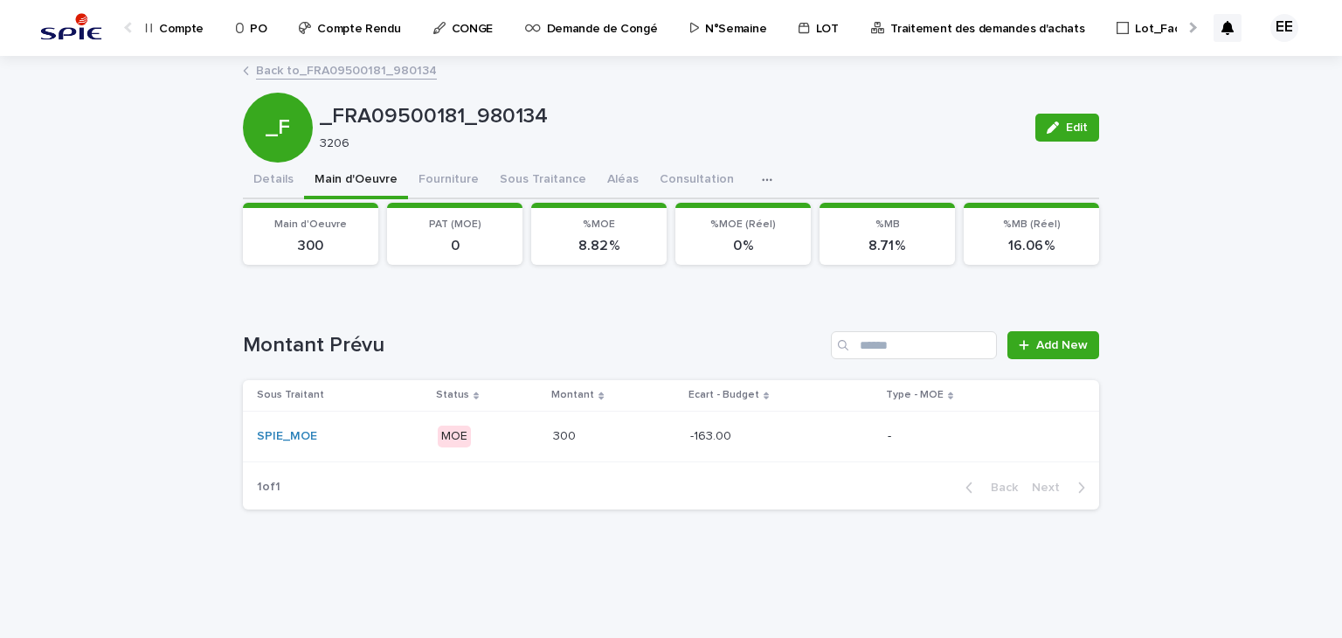
scroll to position [0, 367]
click at [945, 32] on p "Traitement des demandes d'achats" at bounding box center [977, 18] width 194 height 37
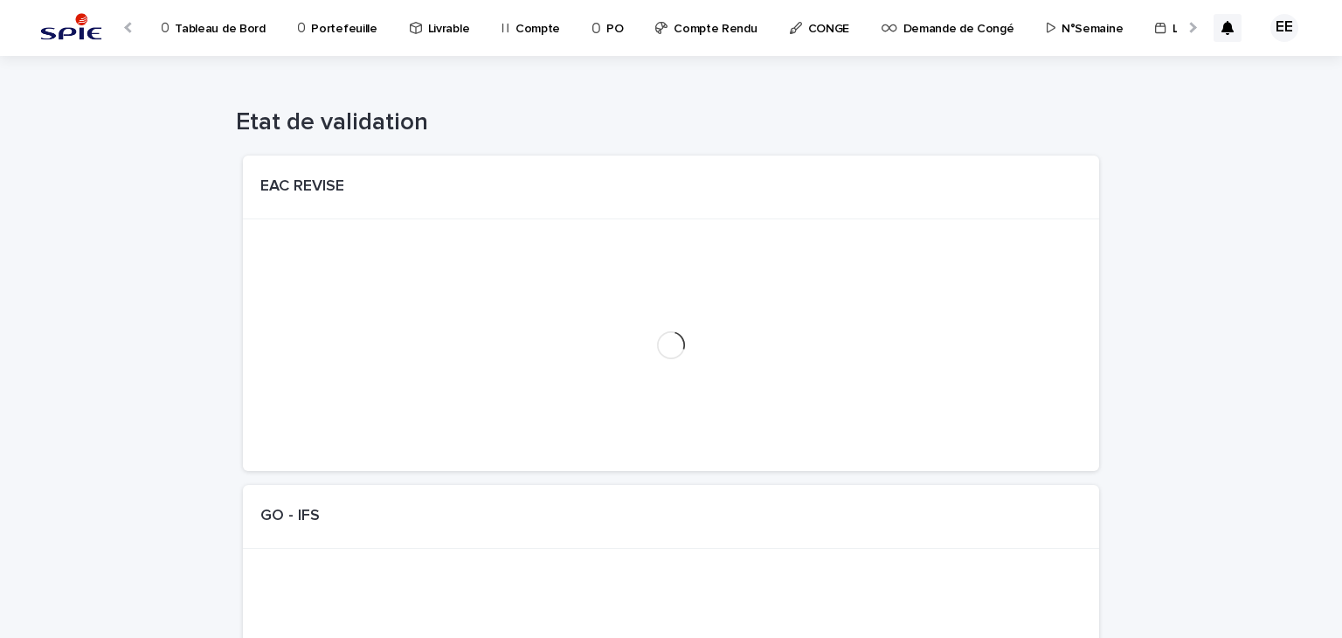
scroll to position [0, 30]
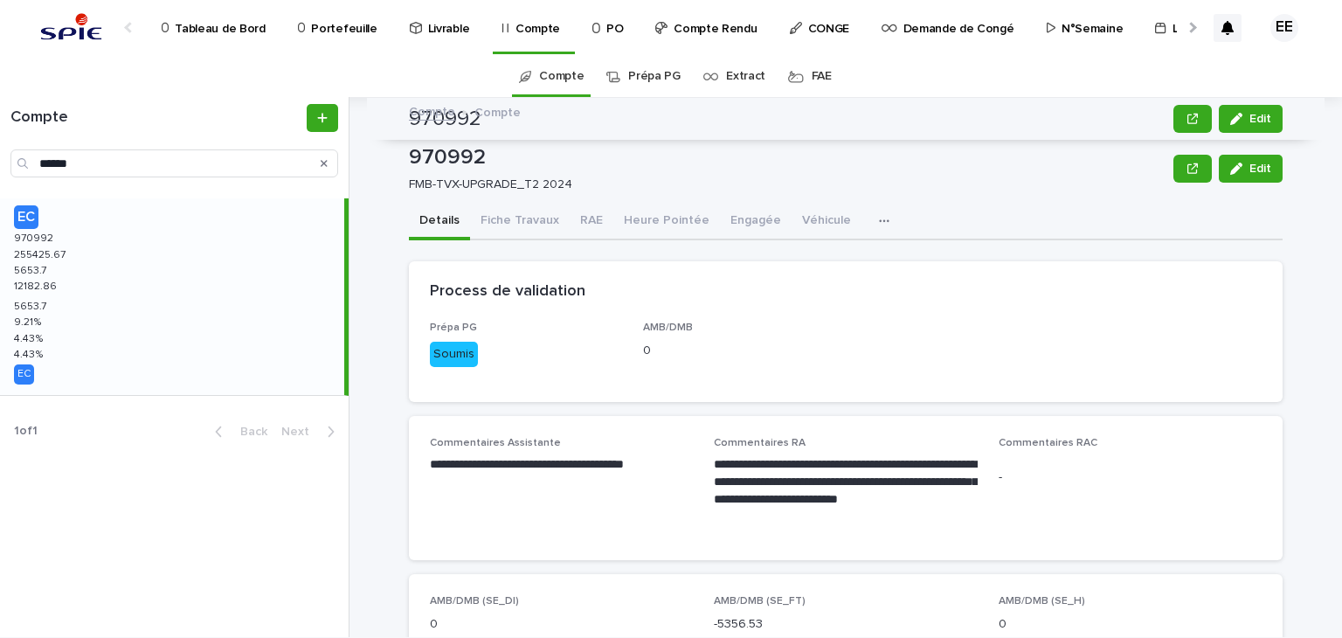
click at [1192, 26] on div at bounding box center [1190, 27] width 11 height 11
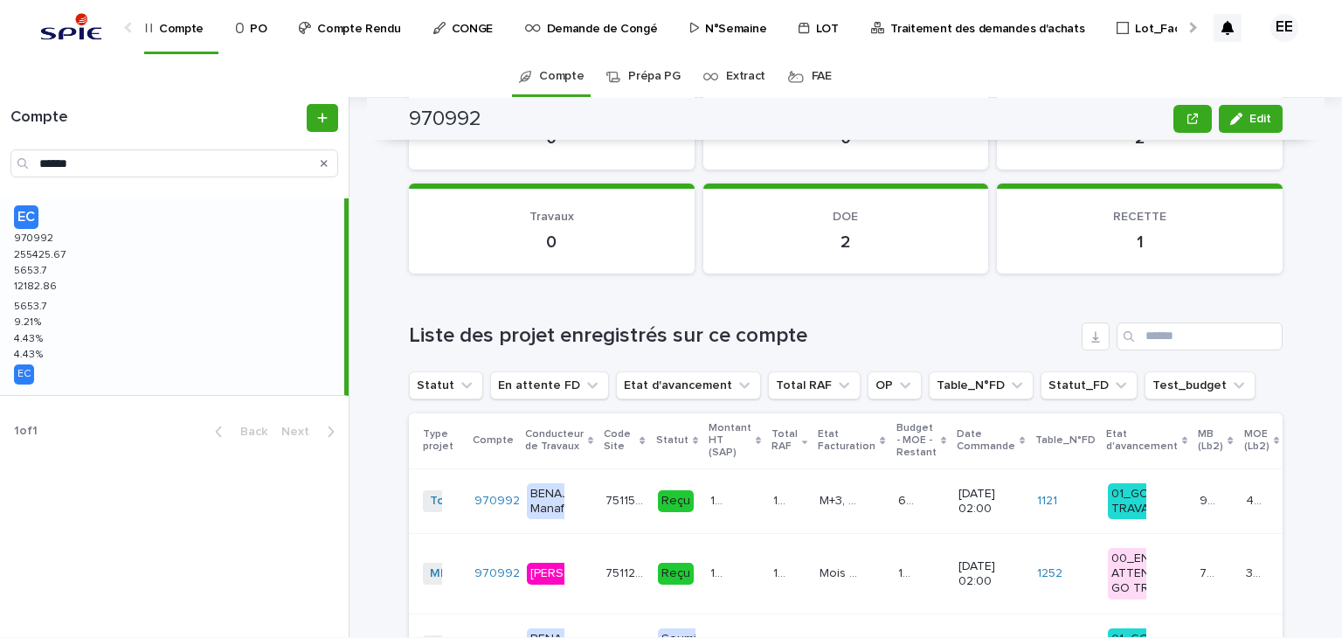
scroll to position [0, 367]
click at [922, 29] on p "Traitement des demandes d'achats" at bounding box center [977, 18] width 194 height 37
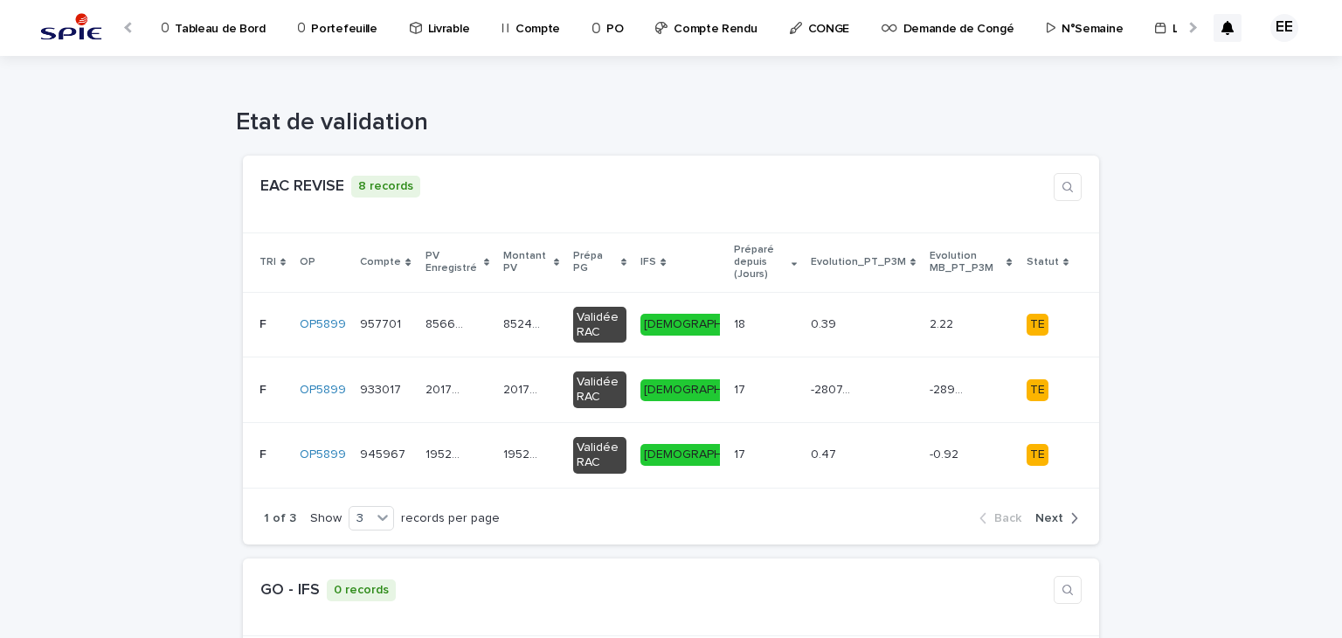
scroll to position [0, 30]
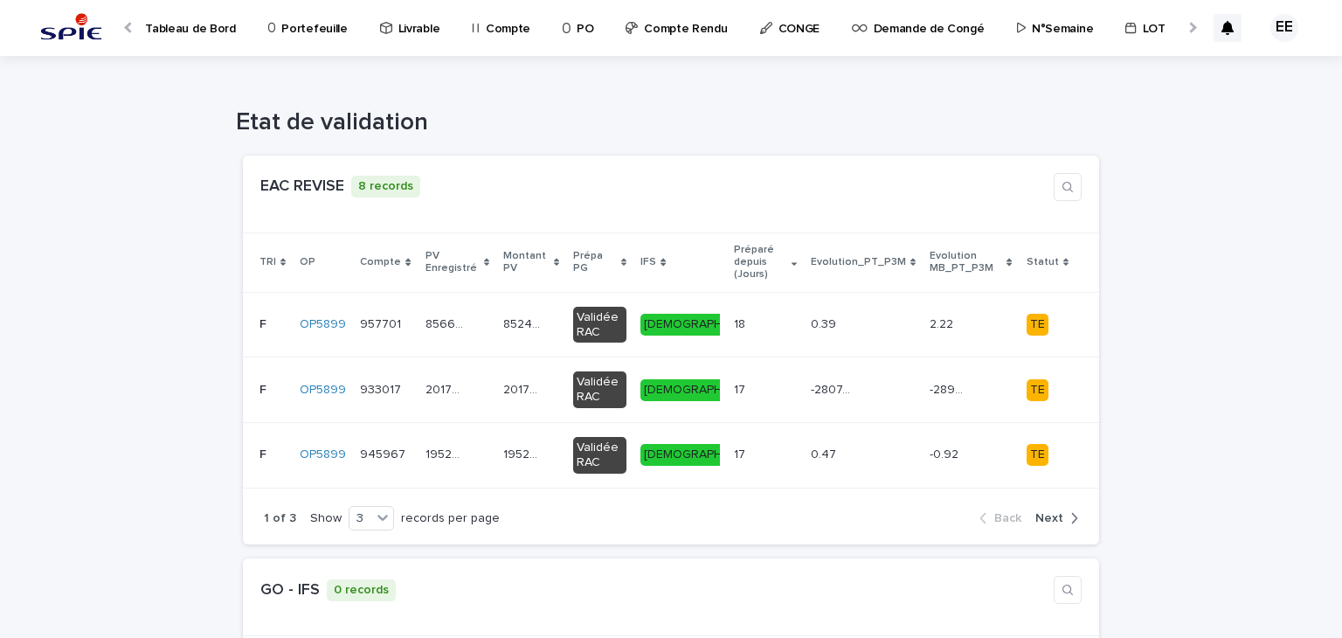
click at [1184, 27] on div at bounding box center [1191, 27] width 28 height 54
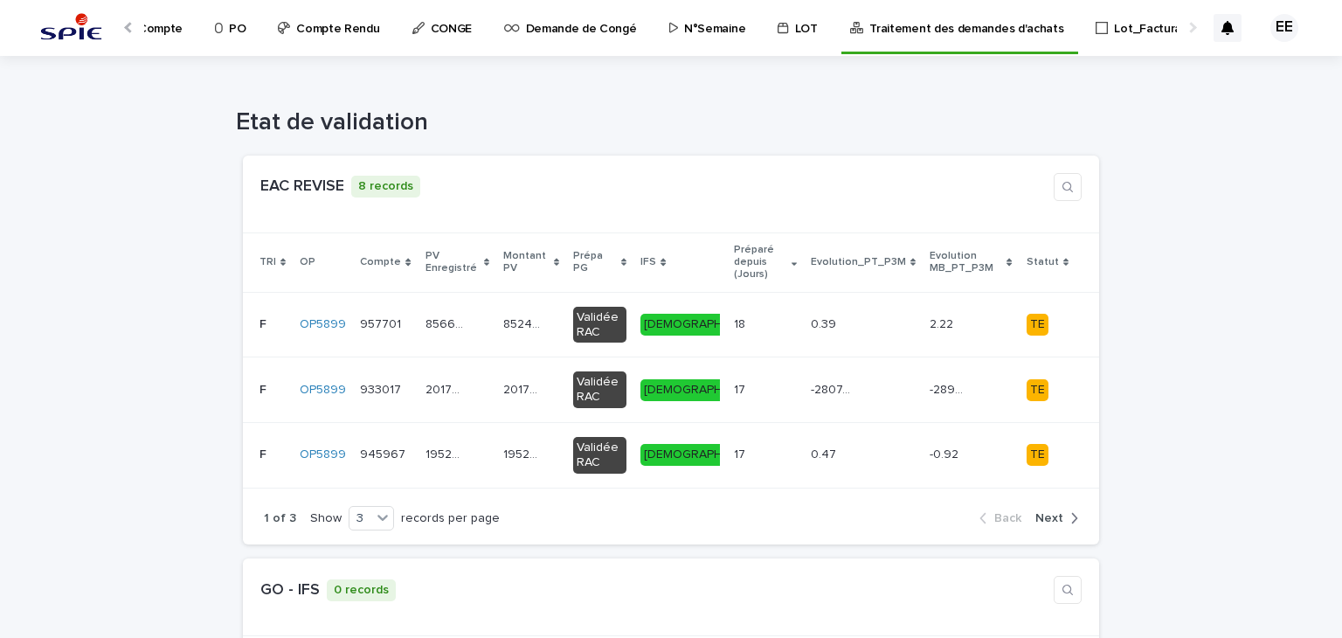
scroll to position [0, 380]
click at [936, 25] on p "Traitement des demandes d'achats" at bounding box center [964, 18] width 194 height 37
click at [127, 30] on div at bounding box center [129, 27] width 11 height 11
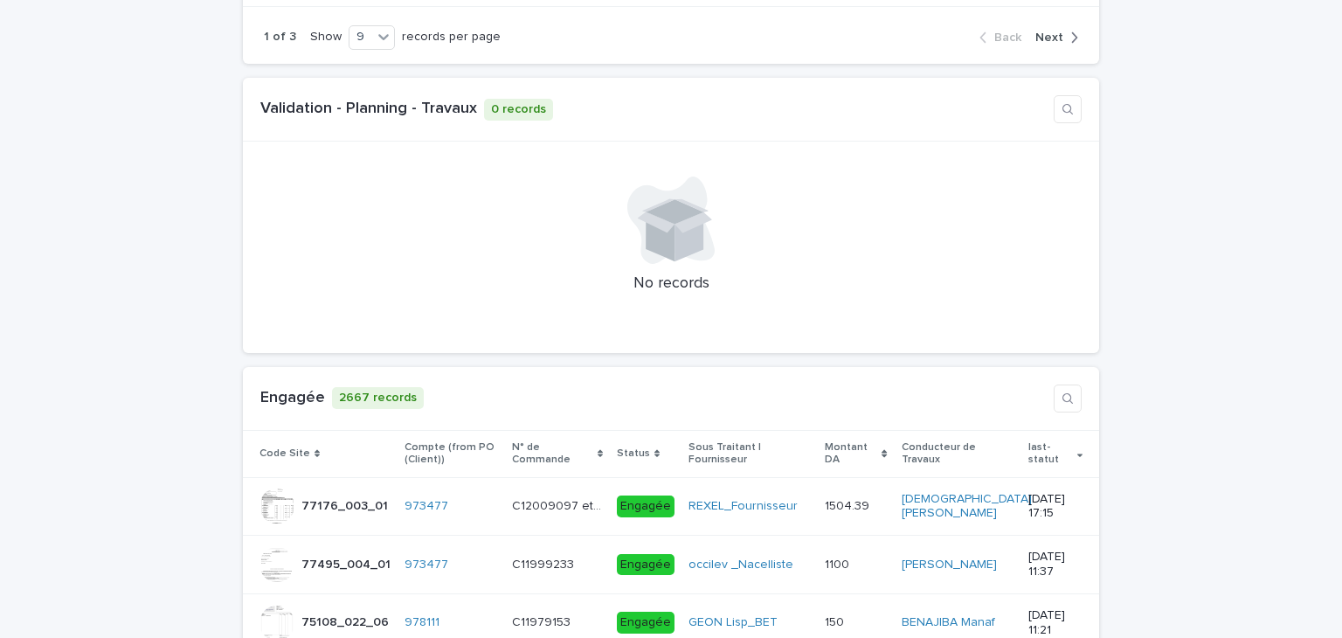
scroll to position [7086, 0]
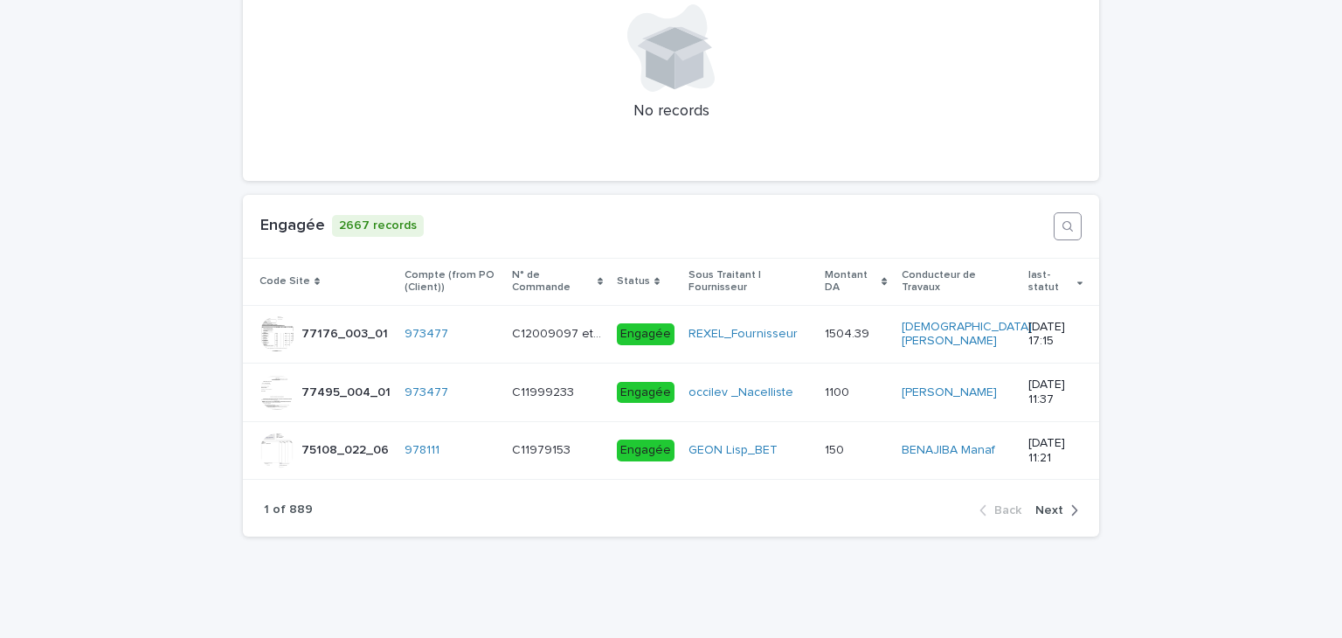
click at [1060, 229] on icon "button" at bounding box center [1067, 226] width 14 height 14
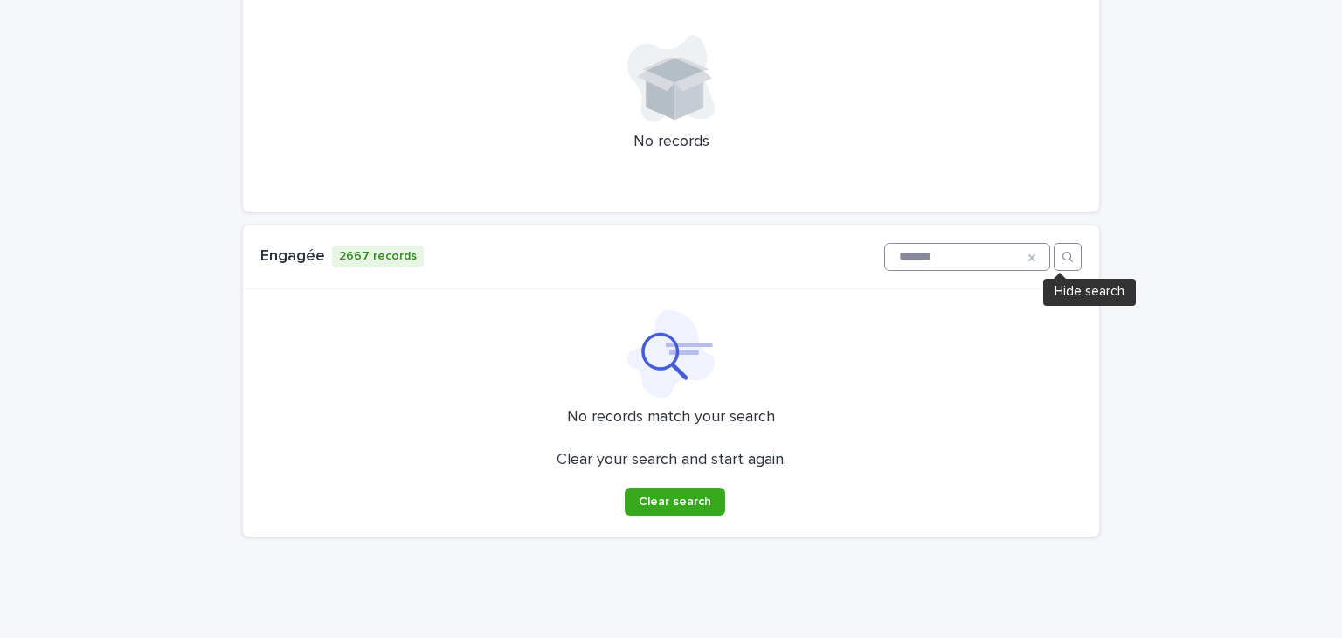
scroll to position [7056, 0]
click at [885, 259] on input "*******" at bounding box center [967, 257] width 164 height 26
click at [885, 257] on input "*******" at bounding box center [967, 257] width 164 height 26
type input "*******"
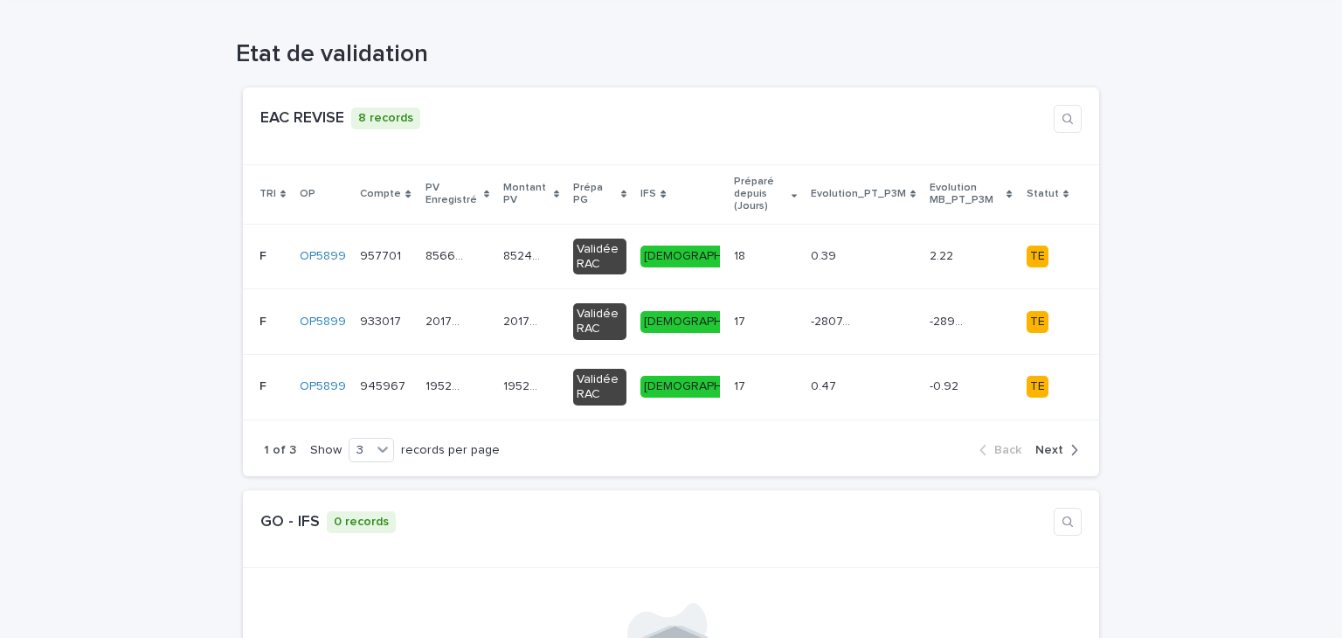
scroll to position [0, 0]
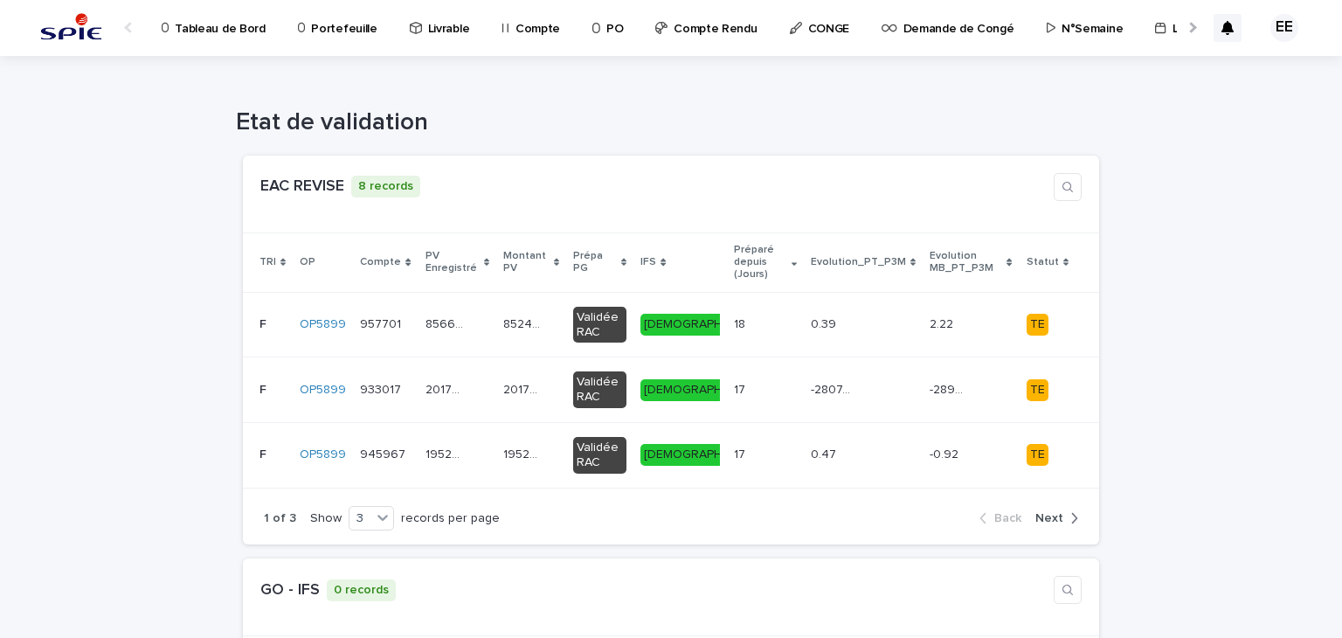
click at [528, 34] on p "Compte" at bounding box center [537, 18] width 45 height 37
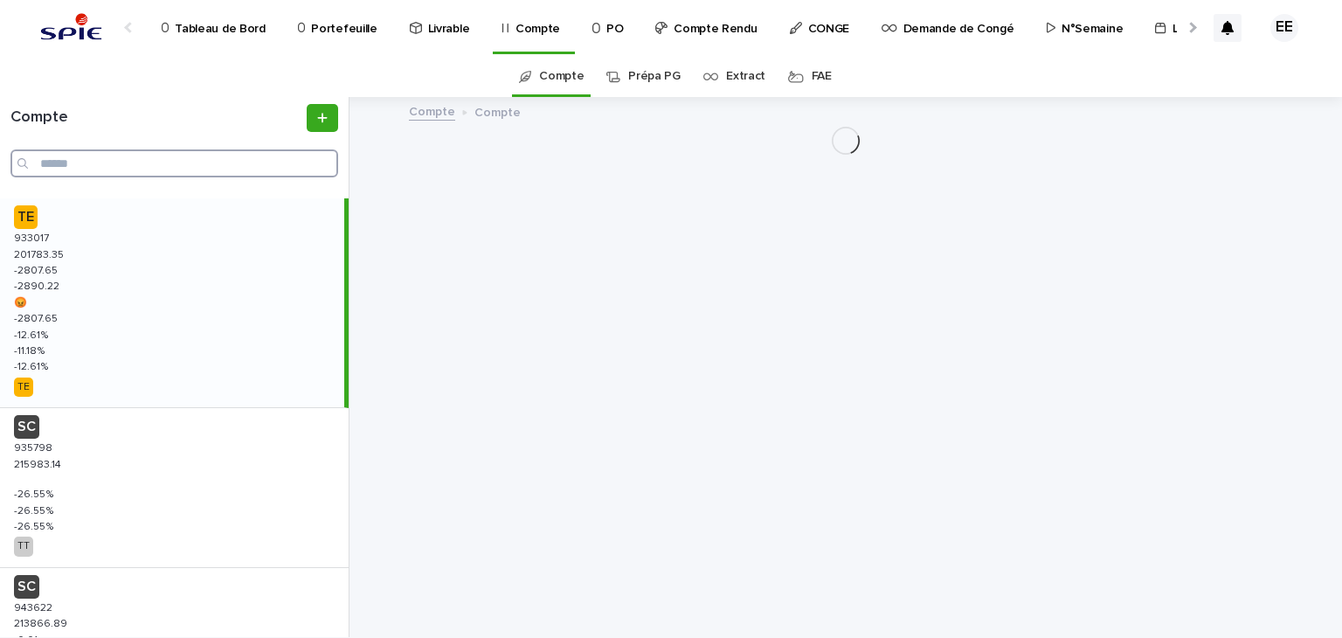
click at [259, 163] on input "Search" at bounding box center [174, 163] width 328 height 28
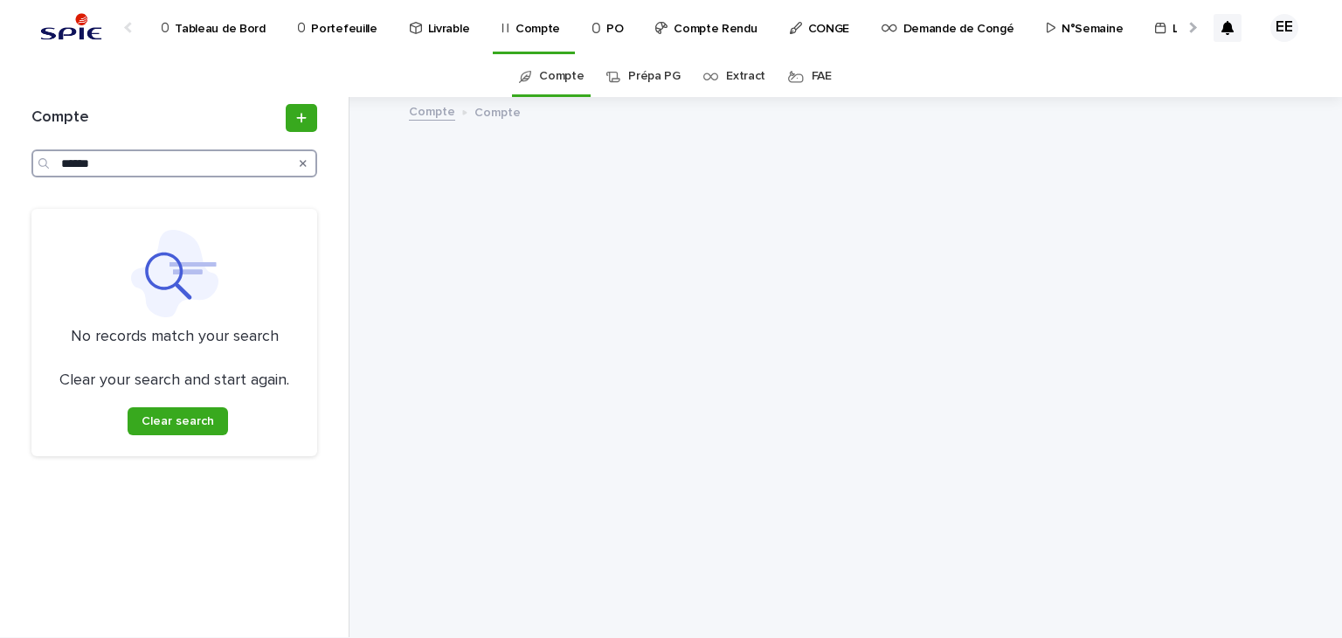
drag, startPoint x: 164, startPoint y: 155, endPoint x: 29, endPoint y: 158, distance: 135.4
click at [29, 158] on div "Compte ******" at bounding box center [174, 140] width 307 height 73
type input "******"
